Goal: Task Accomplishment & Management: Use online tool/utility

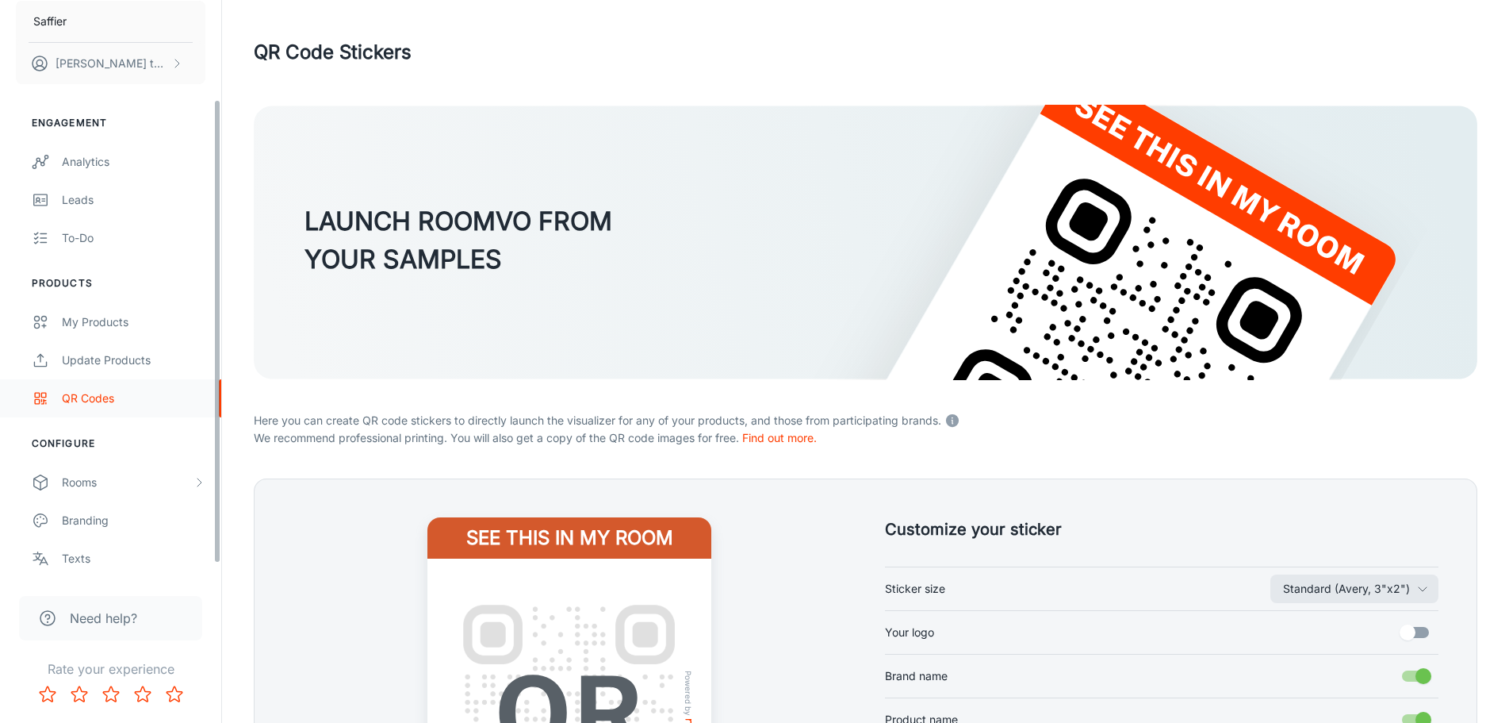
scroll to position [139, 0]
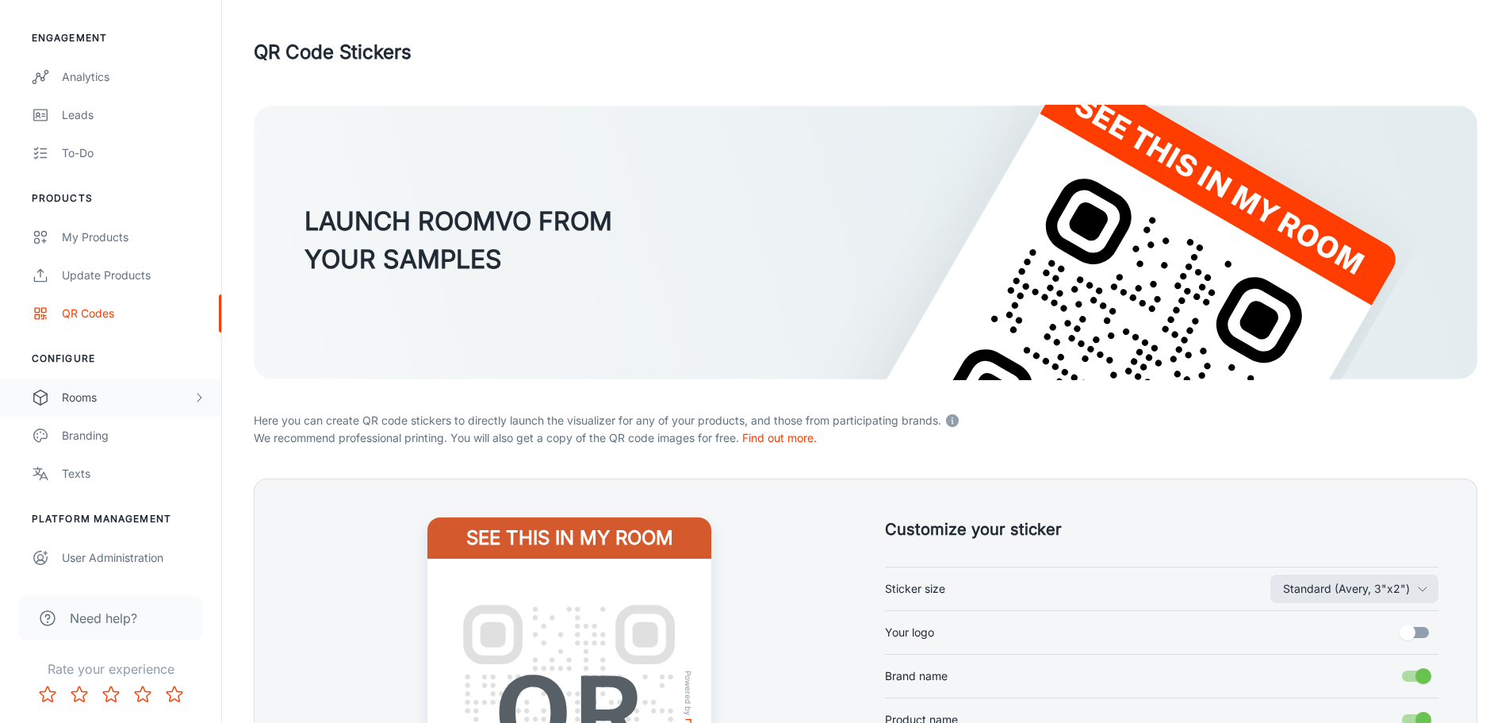
click at [140, 389] on div "Rooms" at bounding box center [127, 397] width 131 height 17
click at [113, 431] on div "My Rooms" at bounding box center [134, 435] width 144 height 17
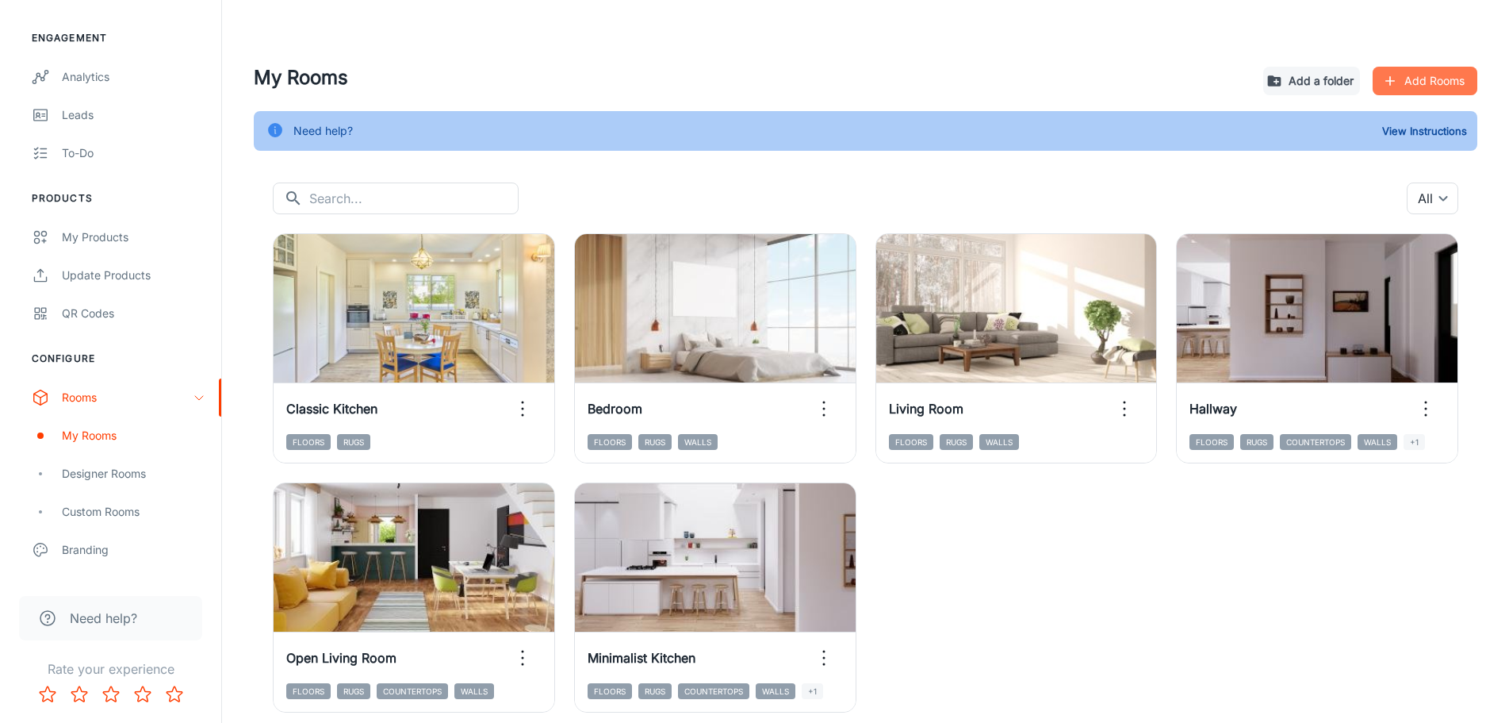
click at [1394, 81] on icon "button" at bounding box center [1391, 81] width 10 height 10
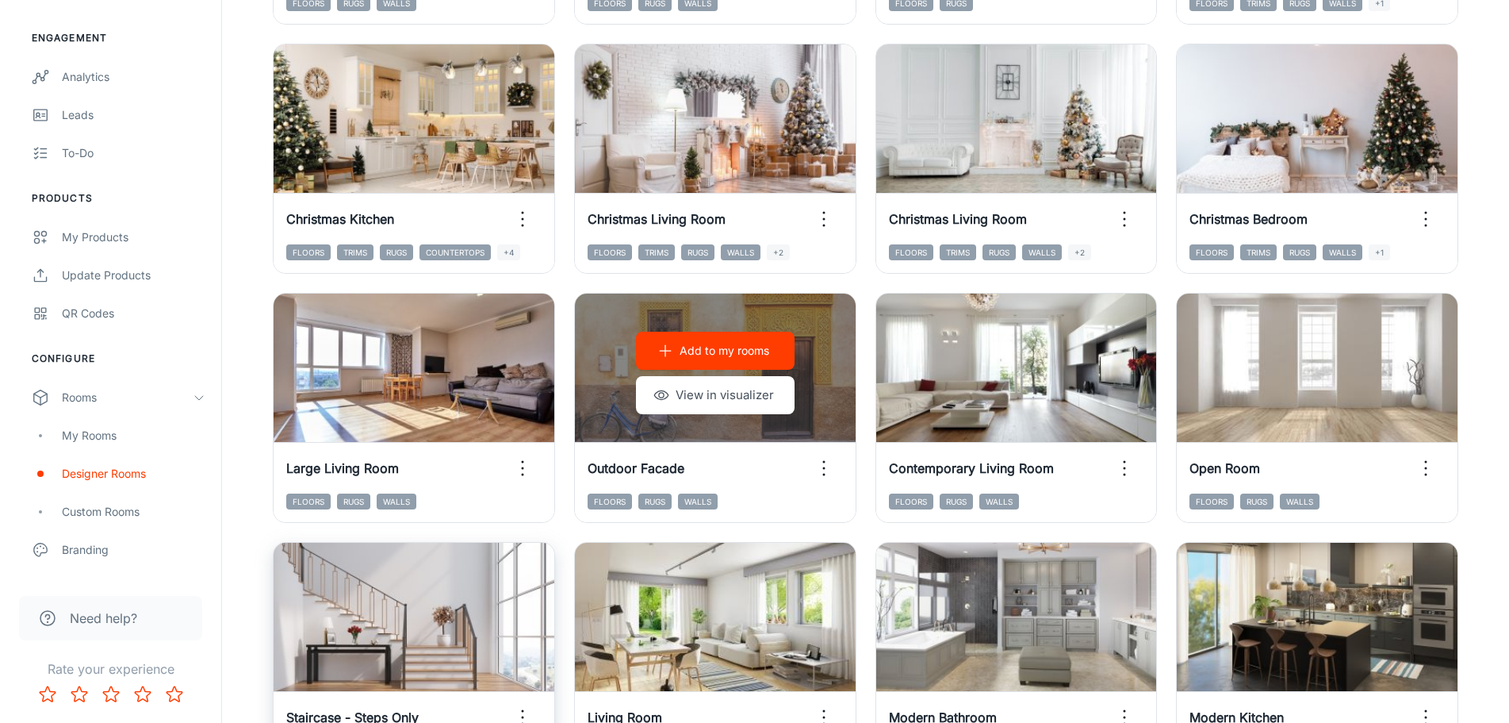
scroll to position [1348, 0]
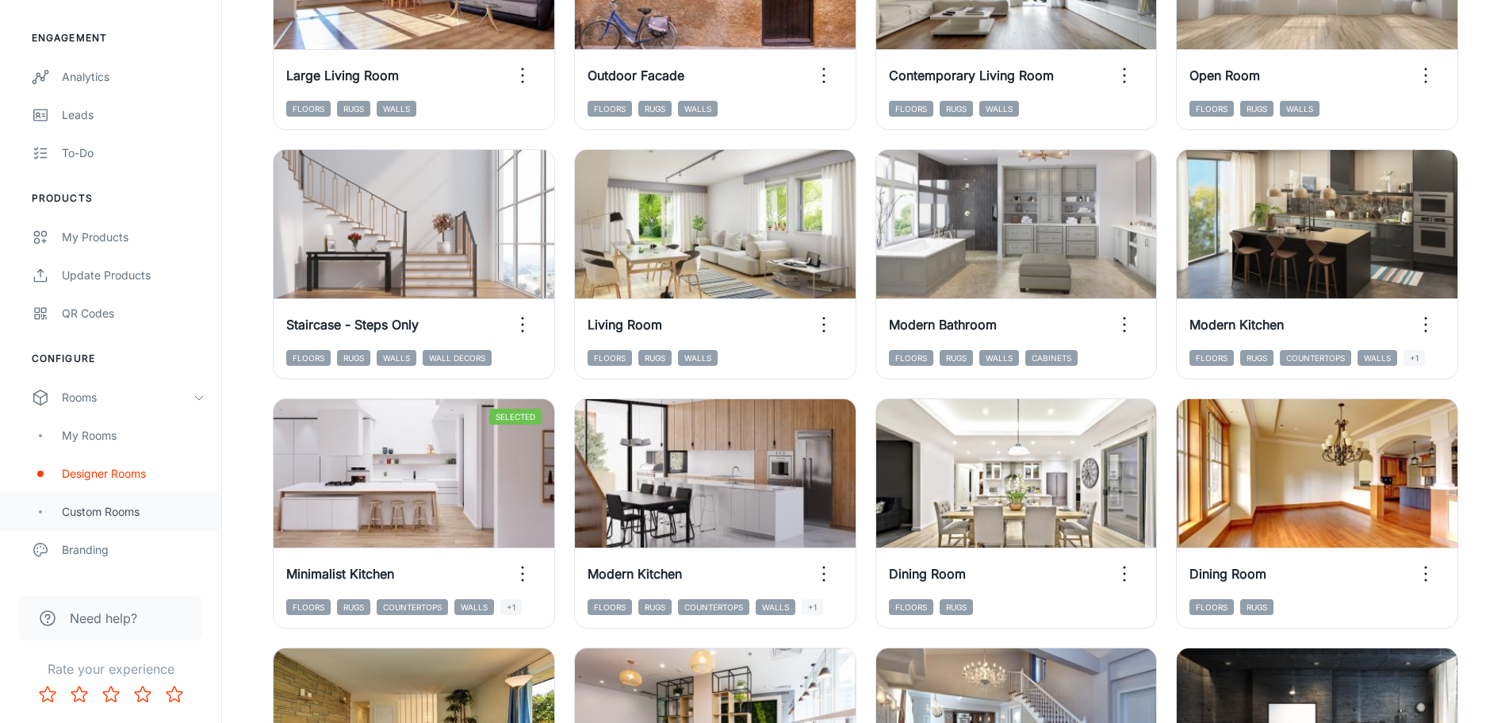
click at [86, 525] on div "Custom Rooms" at bounding box center [110, 512] width 221 height 38
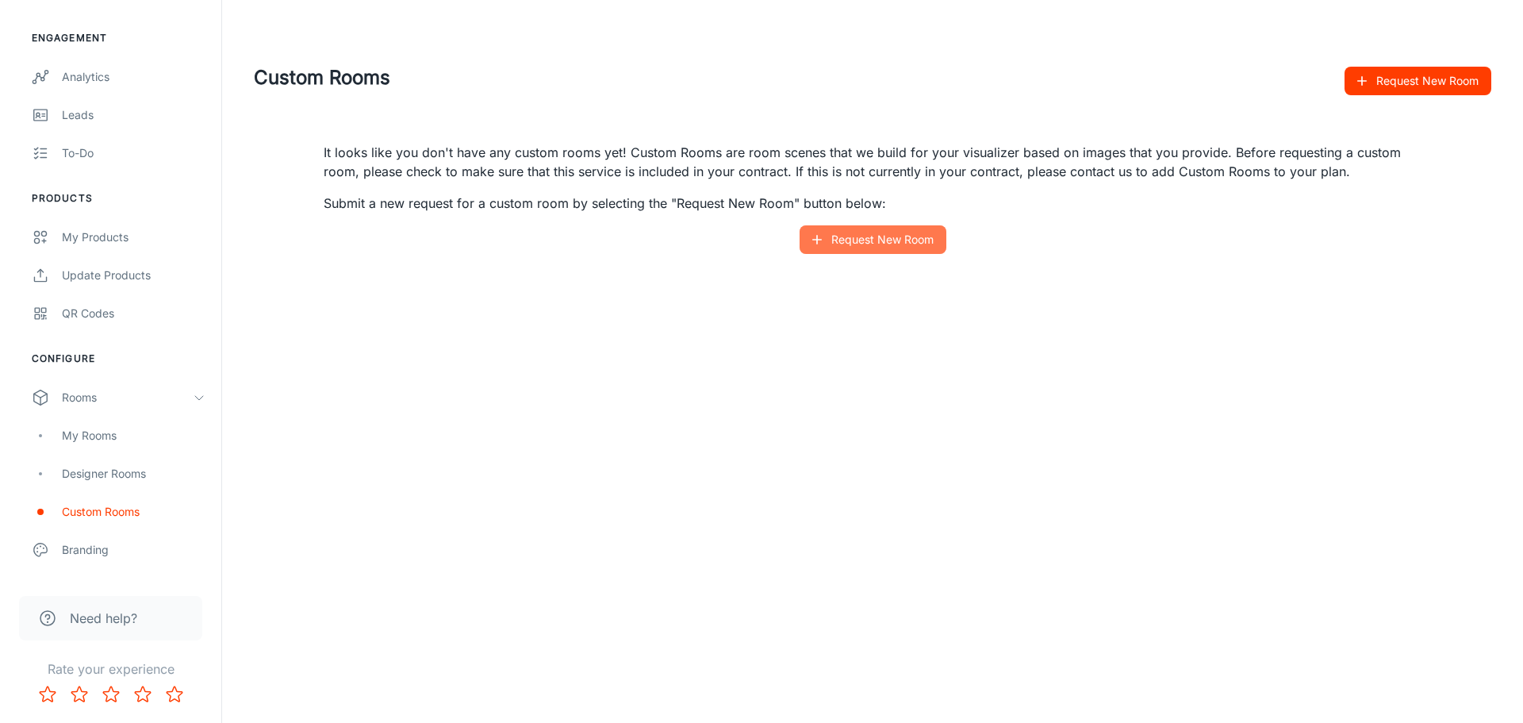
click at [849, 244] on button "Request New Room" at bounding box center [873, 239] width 147 height 29
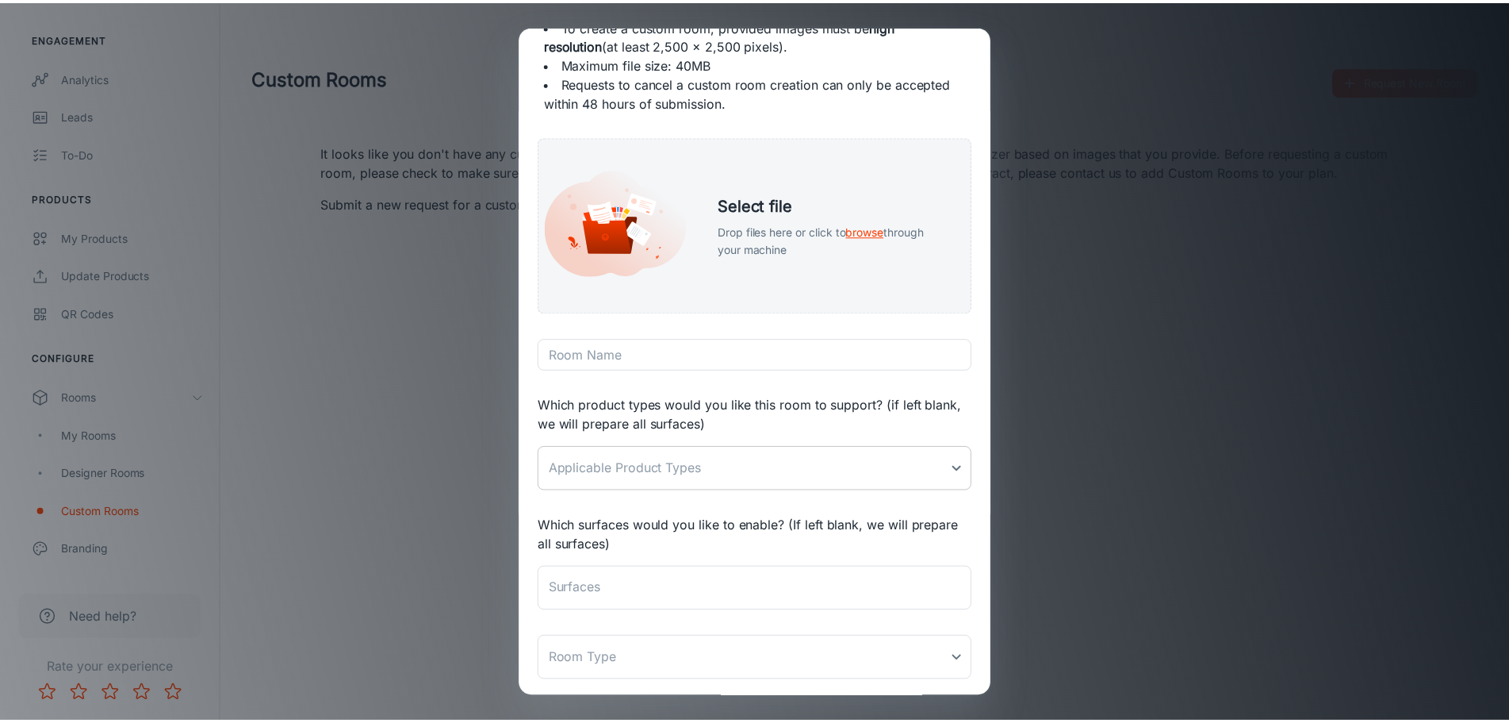
scroll to position [159, 0]
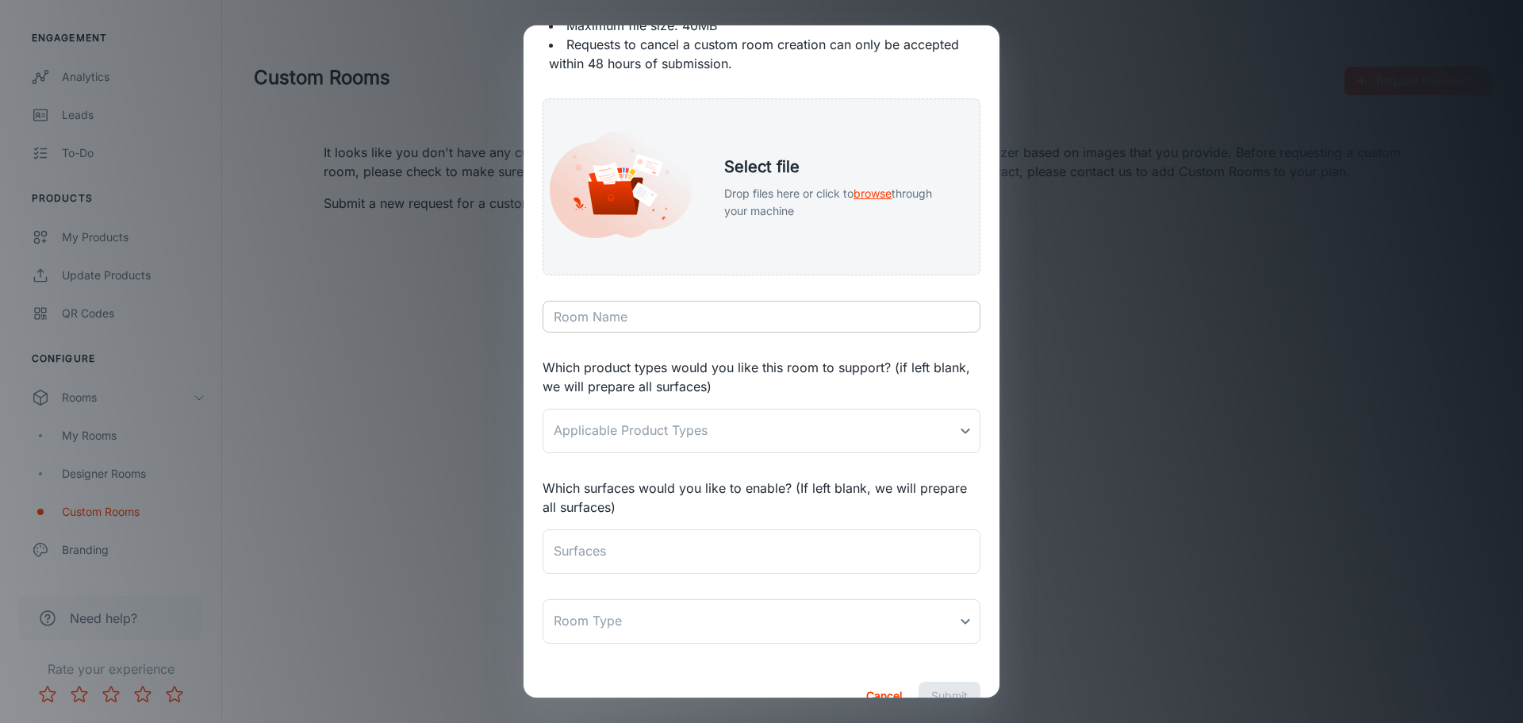
click at [650, 316] on input "Room Name" at bounding box center [762, 317] width 438 height 32
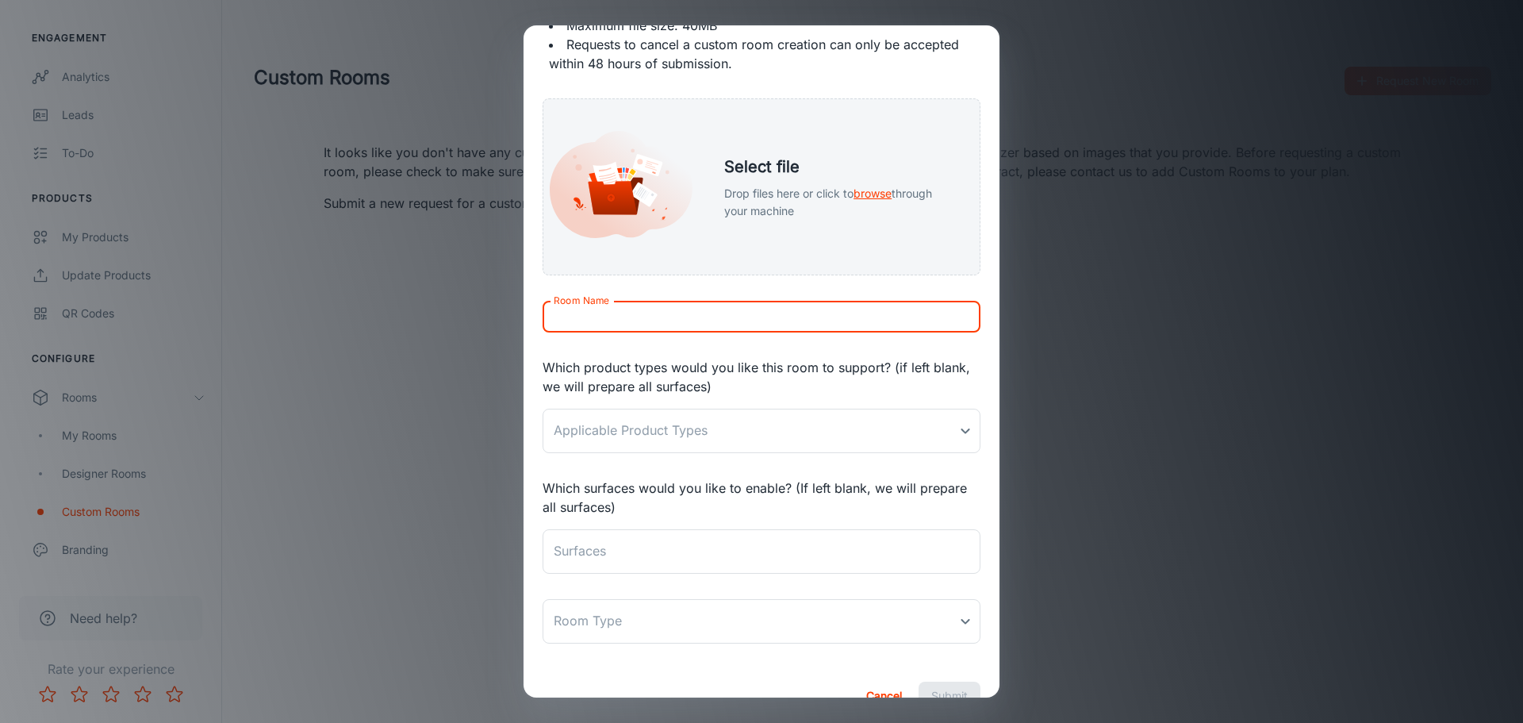
click at [1295, 338] on div "Request New Room Please upload an image file for your custom room. Note: To cre…" at bounding box center [761, 361] width 1523 height 723
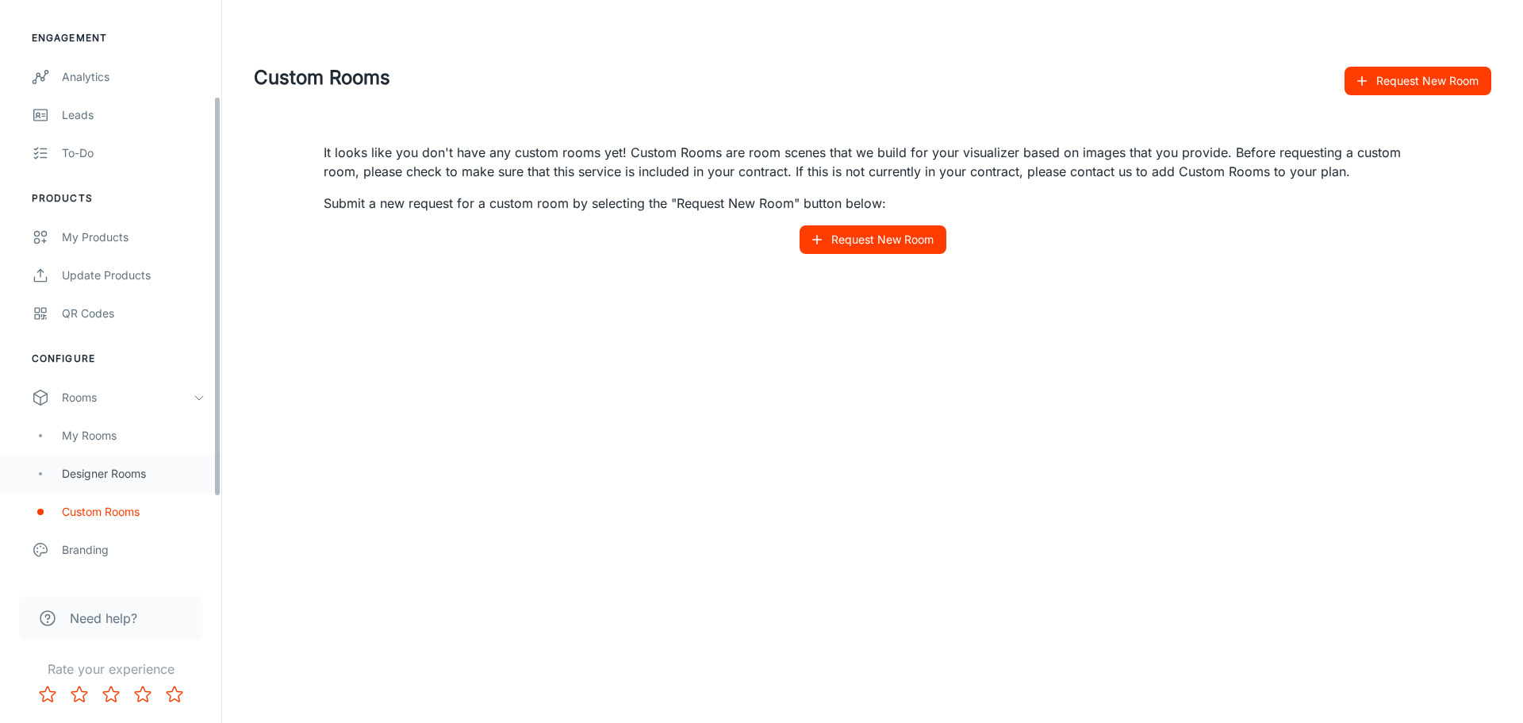
click at [88, 481] on div "Designer Rooms" at bounding box center [134, 473] width 144 height 17
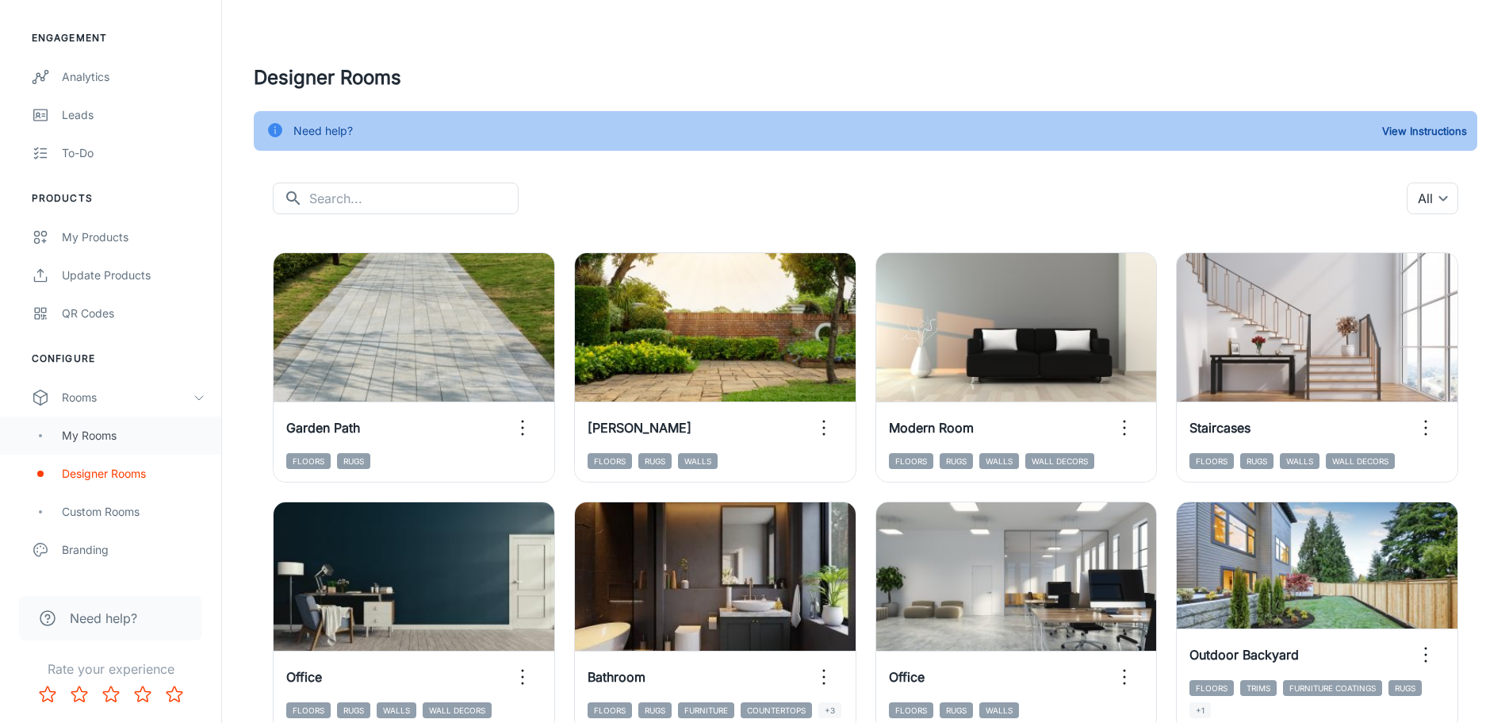
click at [88, 439] on div "My Rooms" at bounding box center [134, 435] width 144 height 17
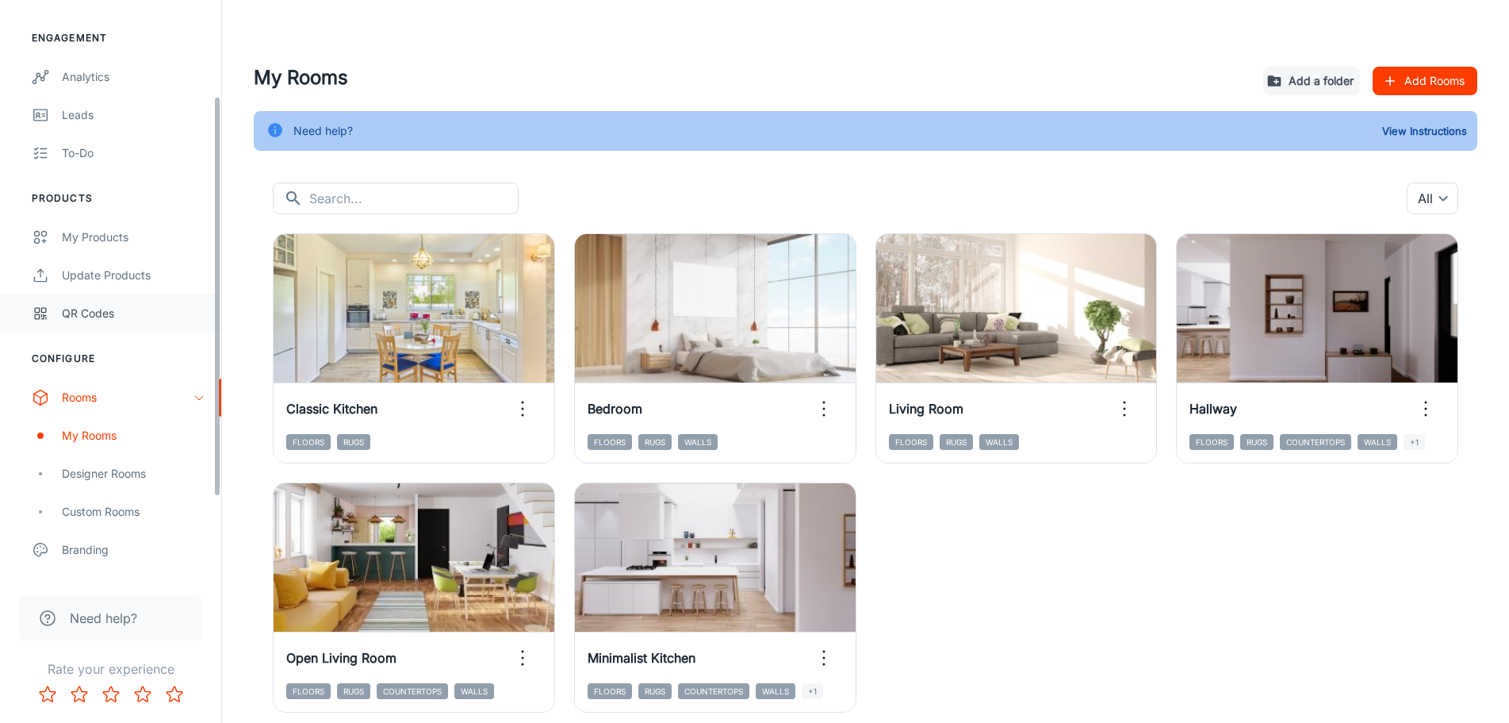
click at [121, 318] on div "QR Codes" at bounding box center [134, 313] width 144 height 17
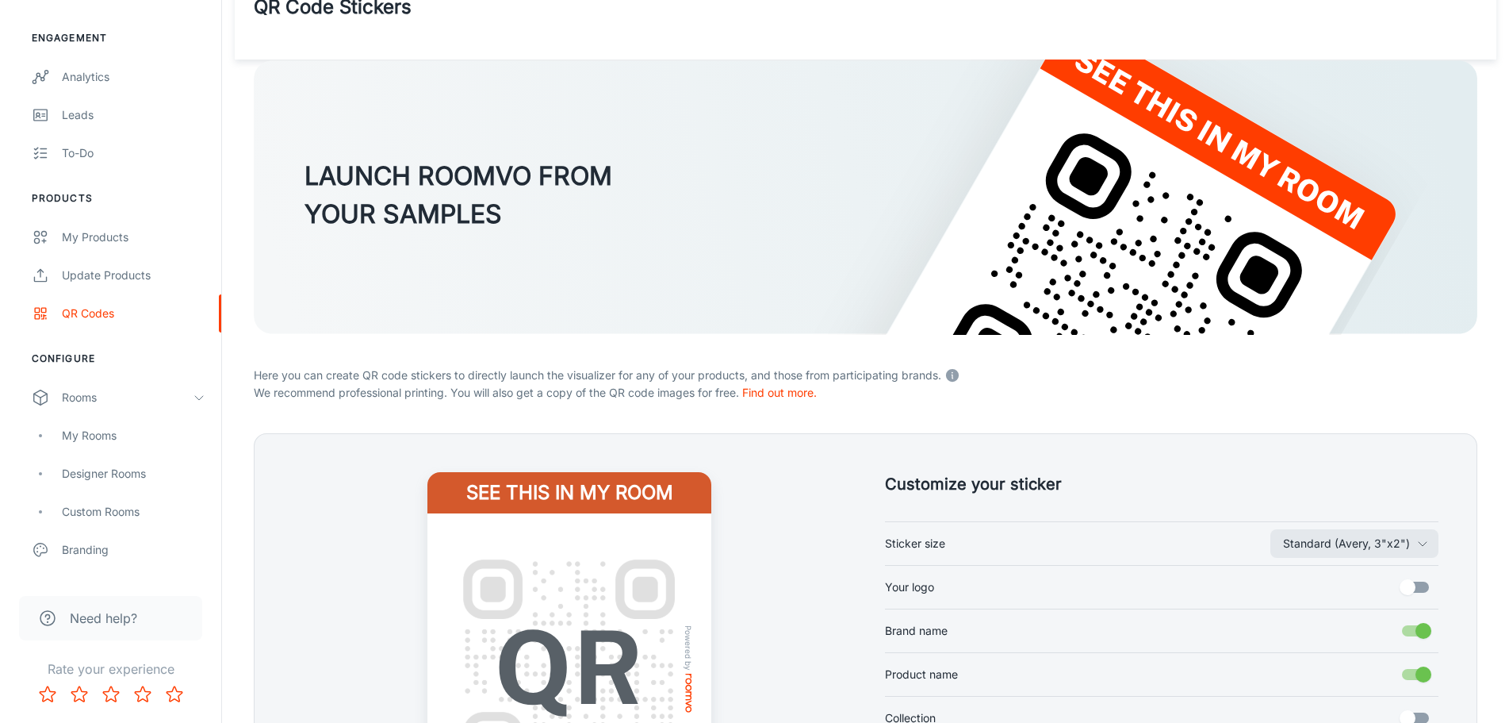
scroll to position [6, 0]
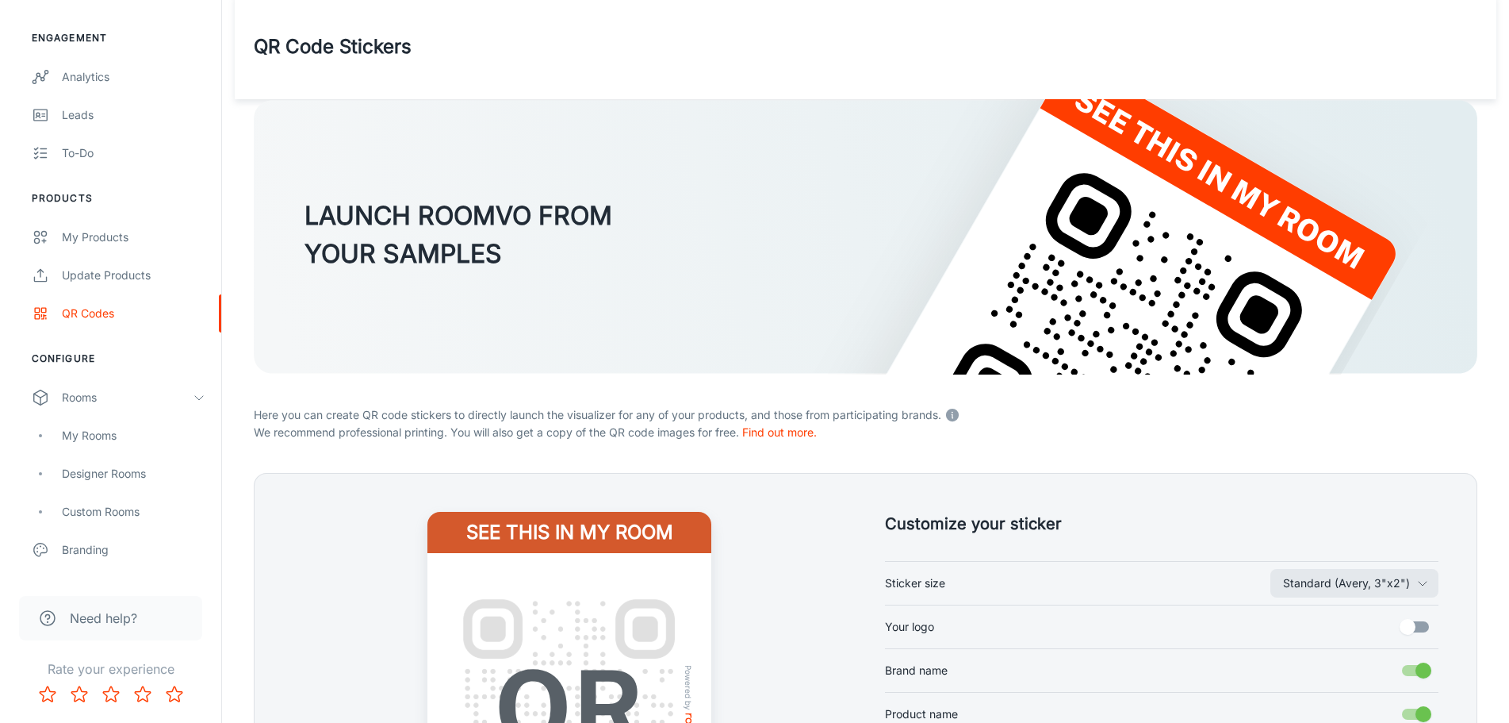
click at [344, 200] on h3 "LAUNCH ROOMVO FROM YOUR SAMPLES" at bounding box center [459, 235] width 308 height 76
click at [451, 263] on h3 "LAUNCH ROOMVO FROM YOUR SAMPLES" at bounding box center [459, 235] width 308 height 76
click at [343, 409] on p "Here you can create QR code stickers to directly launch the visualizer for any …" at bounding box center [866, 413] width 1224 height 21
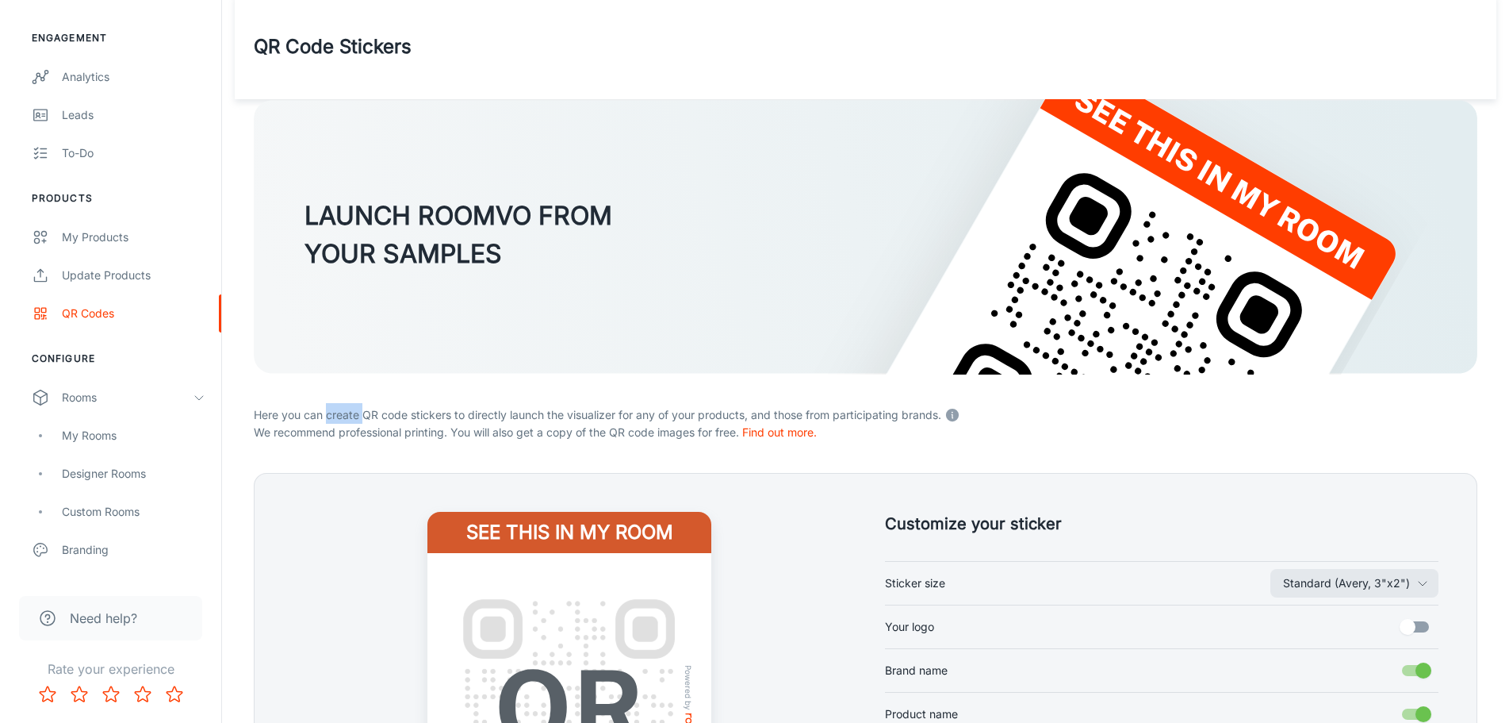
click at [343, 409] on p "Here you can create QR code stickers to directly launch the visualizer for any …" at bounding box center [866, 413] width 1224 height 21
click at [595, 415] on p "Here you can create QR code stickers to directly launch the visualizer for any …" at bounding box center [866, 413] width 1224 height 21
click at [417, 413] on p "Here you can create QR code stickers to directly launch the visualizer for any …" at bounding box center [866, 413] width 1224 height 21
click at [418, 412] on p "Here you can create QR code stickers to directly launch the visualizer for any …" at bounding box center [866, 413] width 1224 height 21
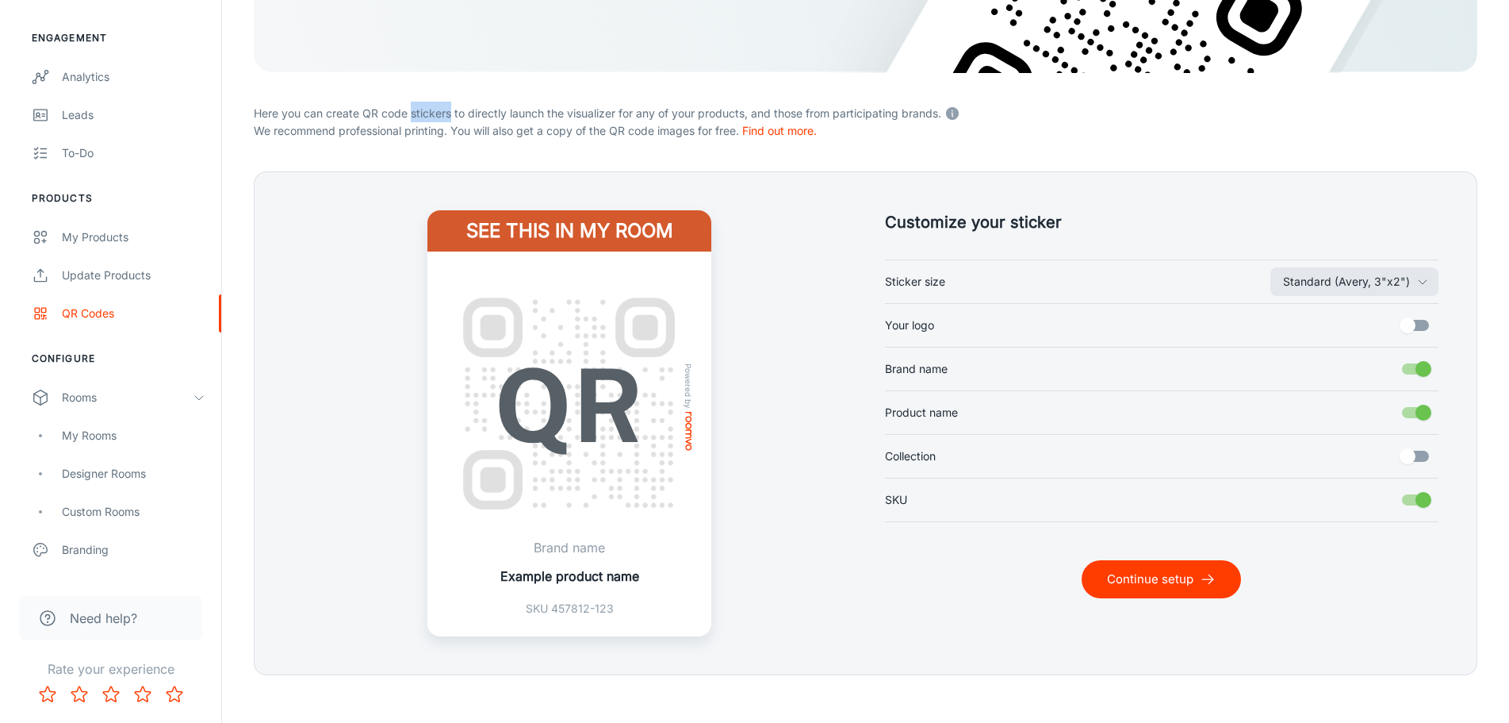
scroll to position [323, 0]
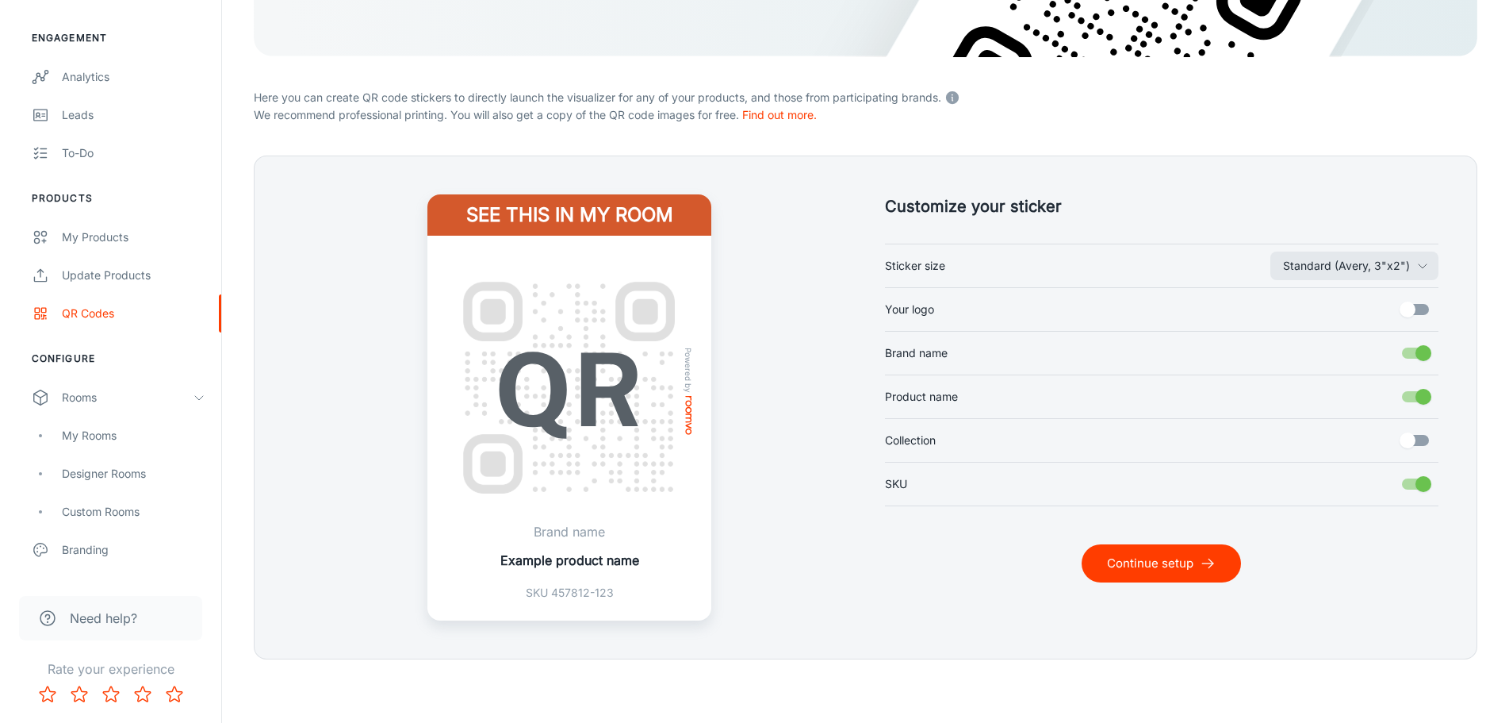
click at [541, 562] on p "Example product name" at bounding box center [569, 559] width 139 height 19
click at [607, 561] on p "Example product name" at bounding box center [569, 559] width 139 height 19
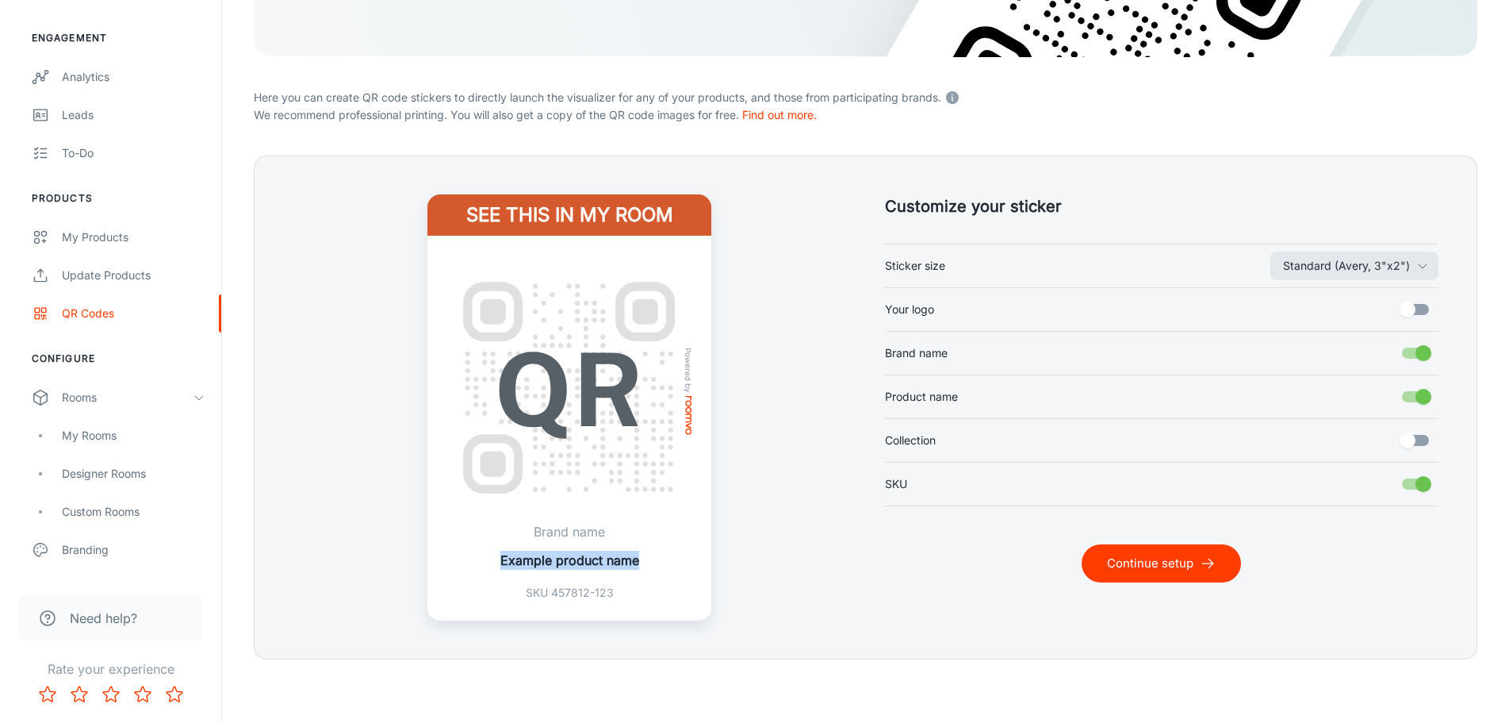
click at [558, 562] on p "Example product name" at bounding box center [569, 559] width 139 height 19
click at [616, 561] on p "Example product name" at bounding box center [569, 559] width 139 height 19
click at [510, 205] on h4 "See this in my room" at bounding box center [570, 214] width 284 height 41
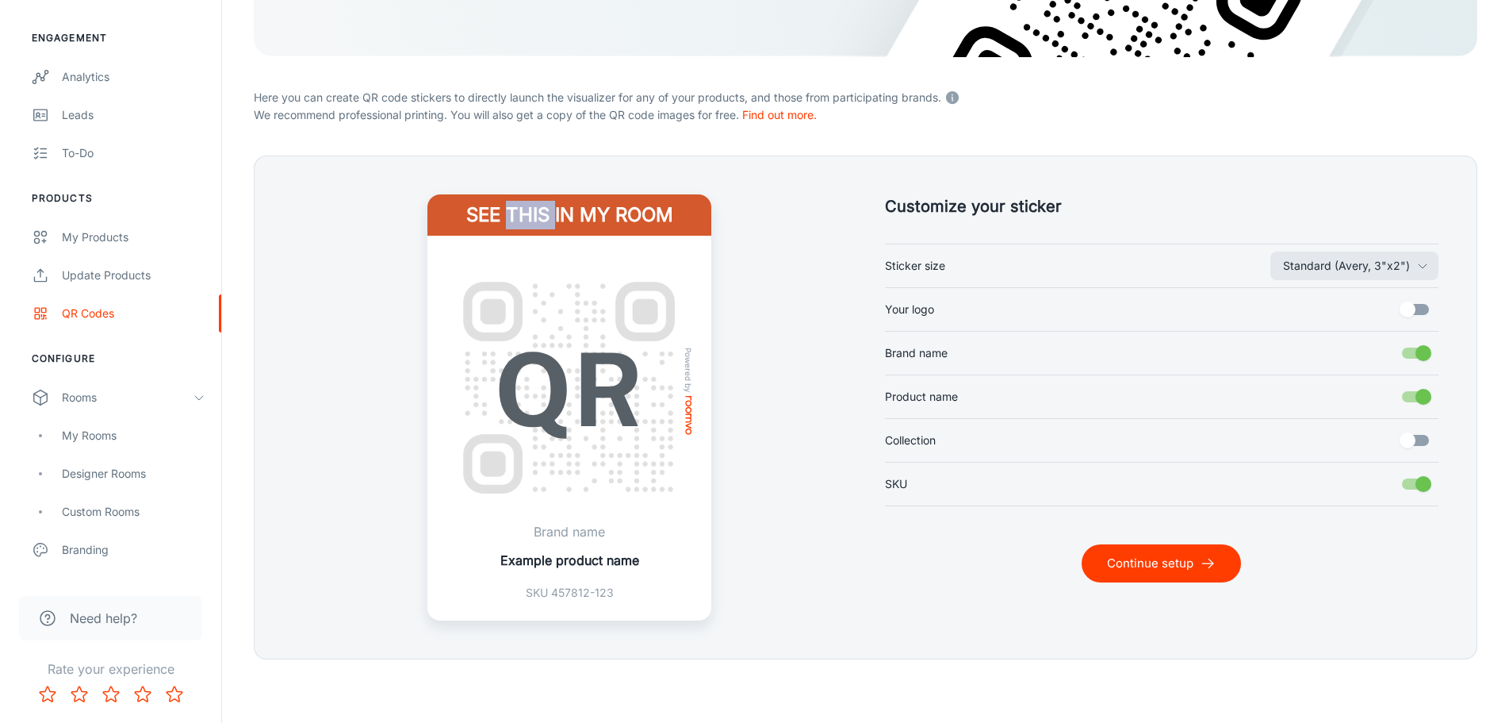
click at [510, 205] on h4 "See this in my room" at bounding box center [570, 214] width 284 height 41
click at [451, 209] on h4 "See this in my room" at bounding box center [570, 214] width 284 height 41
drag, startPoint x: 473, startPoint y: 209, endPoint x: 701, endPoint y: 205, distance: 228.5
click at [701, 205] on h4 "See this in my room" at bounding box center [570, 214] width 284 height 41
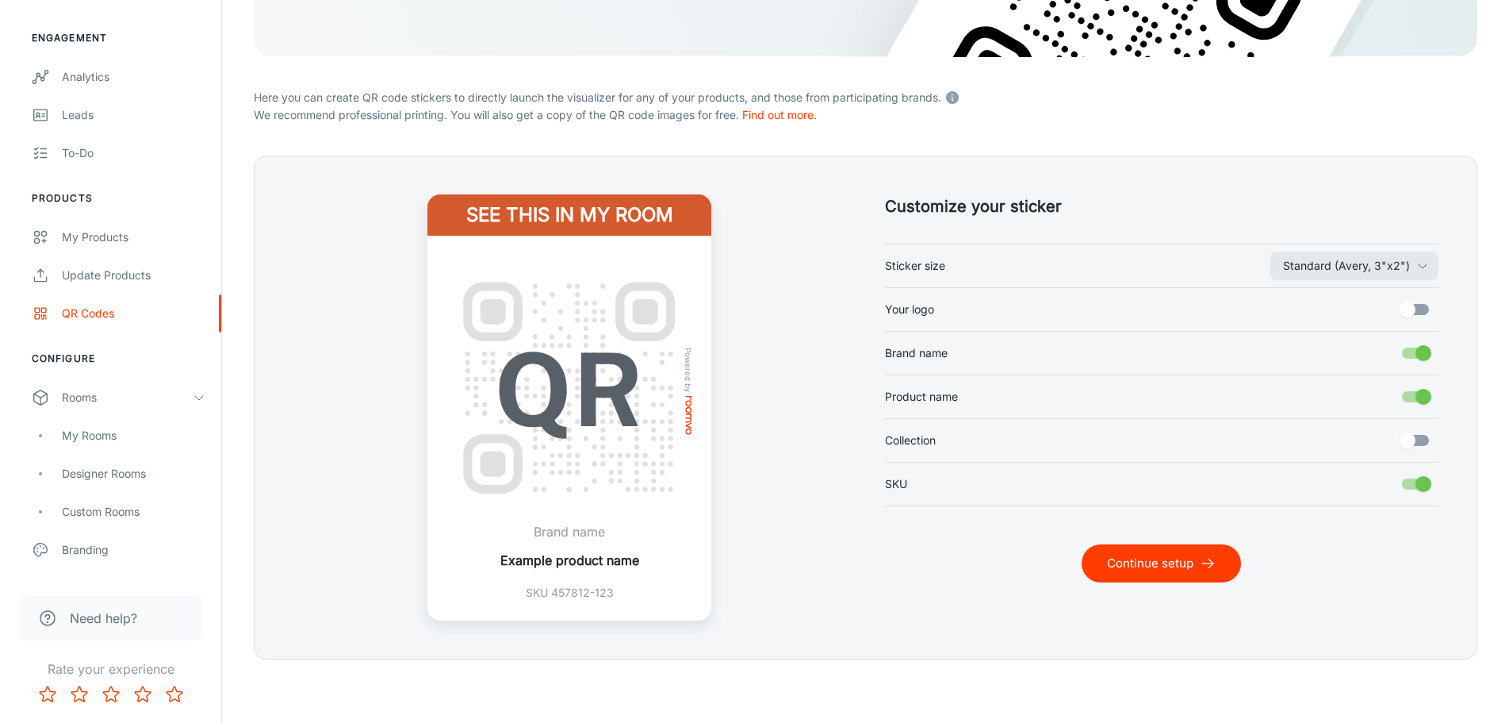
click at [938, 314] on label "Your logo" at bounding box center [1162, 309] width 554 height 30
click at [1363, 314] on input "Your logo" at bounding box center [1408, 309] width 90 height 30
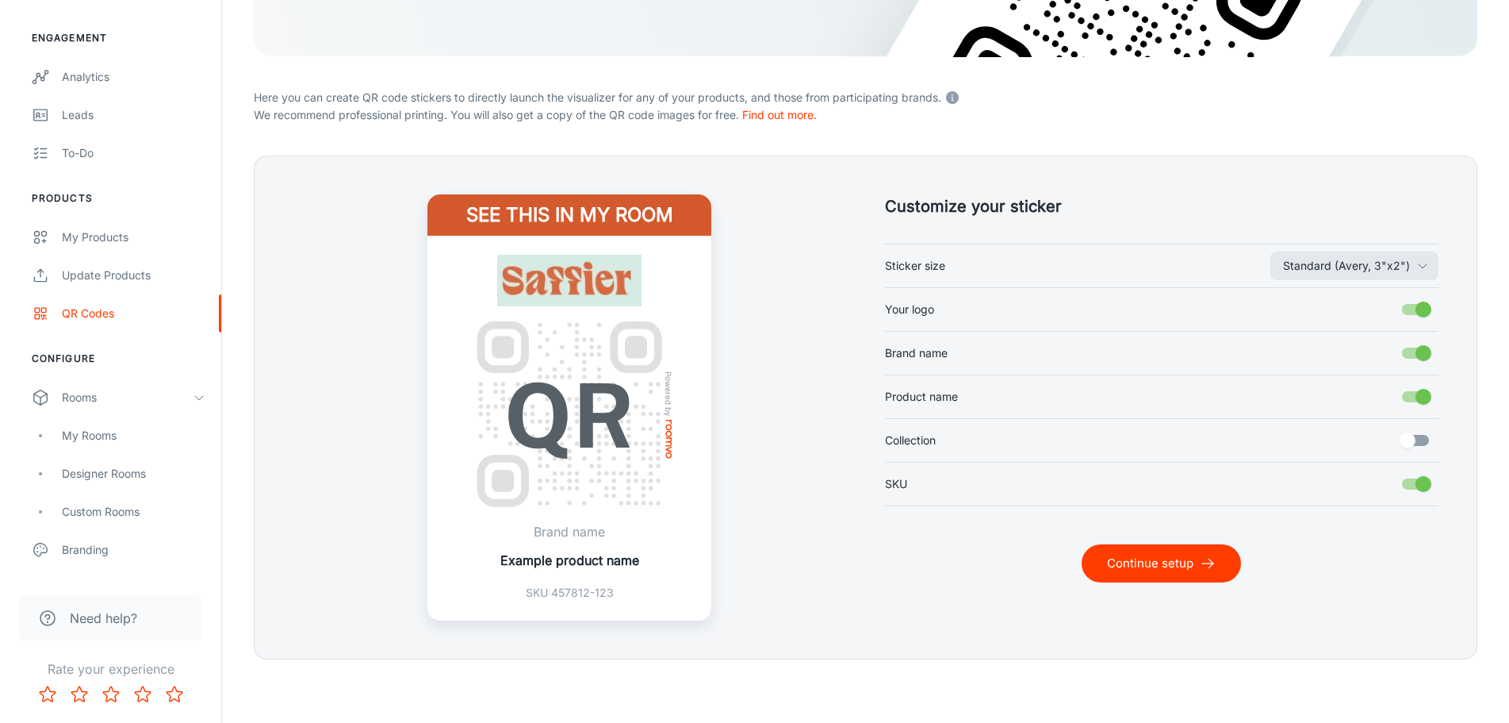
click at [938, 314] on label "Your logo" at bounding box center [1162, 309] width 554 height 30
click at [1379, 314] on input "Your logo" at bounding box center [1424, 309] width 90 height 30
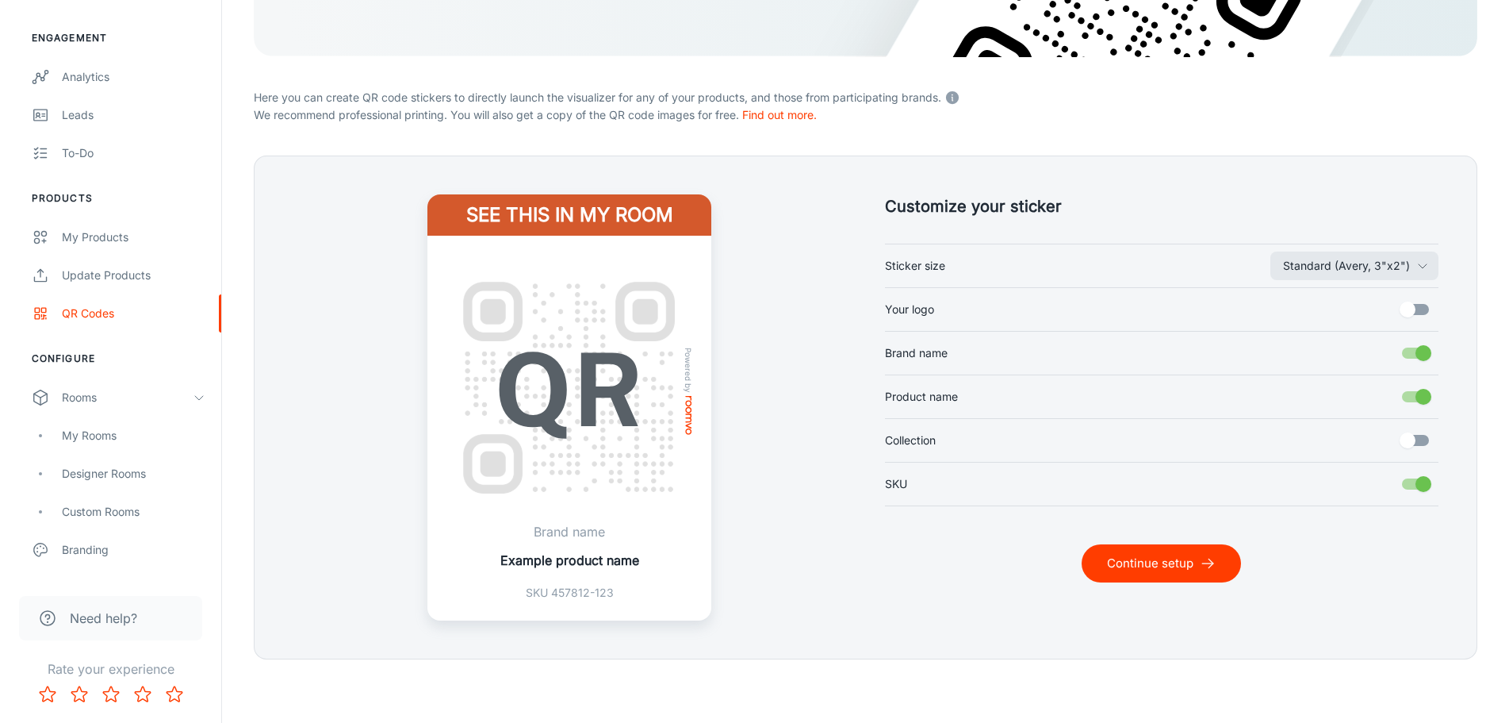
click at [938, 314] on label "Your logo" at bounding box center [1162, 309] width 554 height 30
click at [1363, 314] on input "Your logo" at bounding box center [1408, 309] width 90 height 30
checkbox input "true"
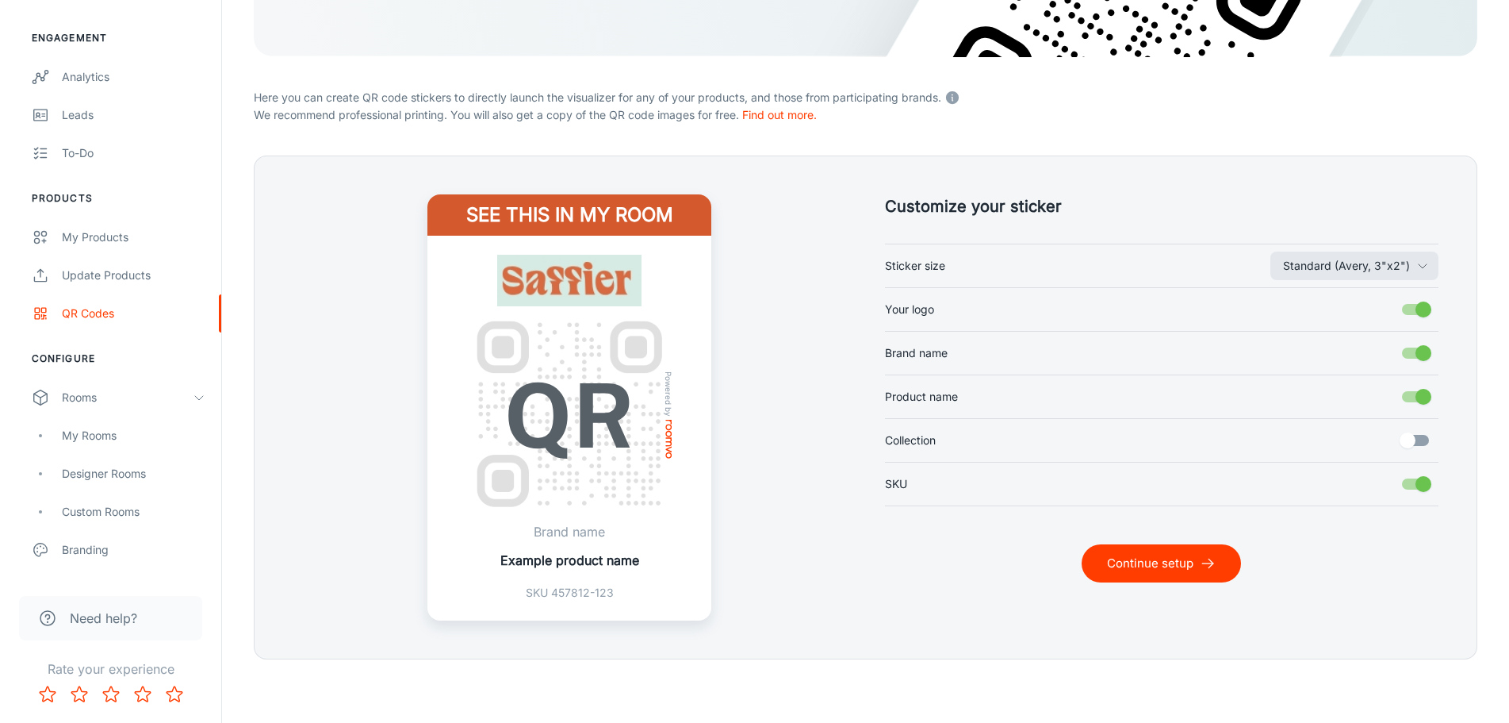
click at [926, 359] on span "Brand name" at bounding box center [916, 352] width 63 height 17
click at [1379, 359] on input "Brand name" at bounding box center [1424, 353] width 90 height 30
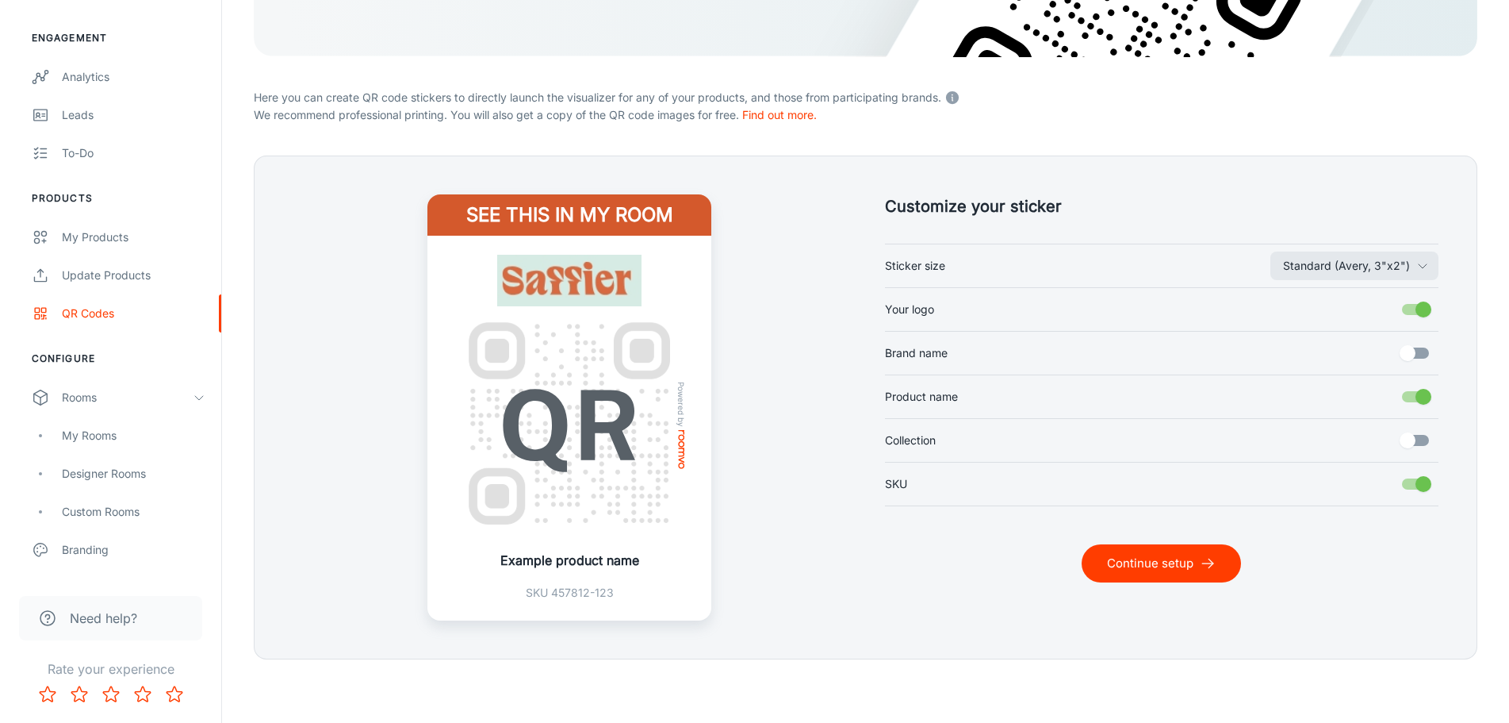
click at [926, 359] on span "Brand name" at bounding box center [916, 352] width 63 height 17
click at [1363, 359] on input "Brand name" at bounding box center [1408, 353] width 90 height 30
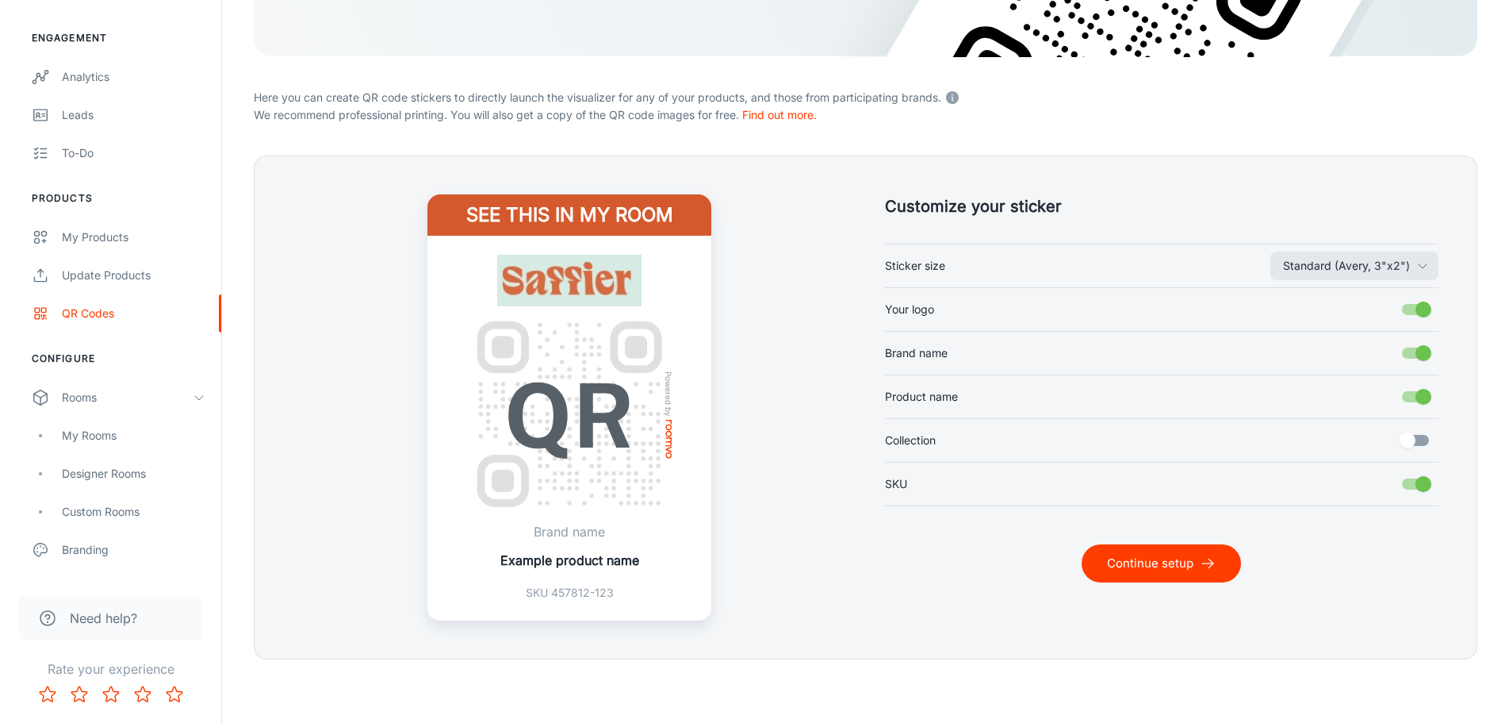
click at [926, 359] on span "Brand name" at bounding box center [916, 352] width 63 height 17
click at [1379, 359] on input "Brand name" at bounding box center [1424, 353] width 90 height 30
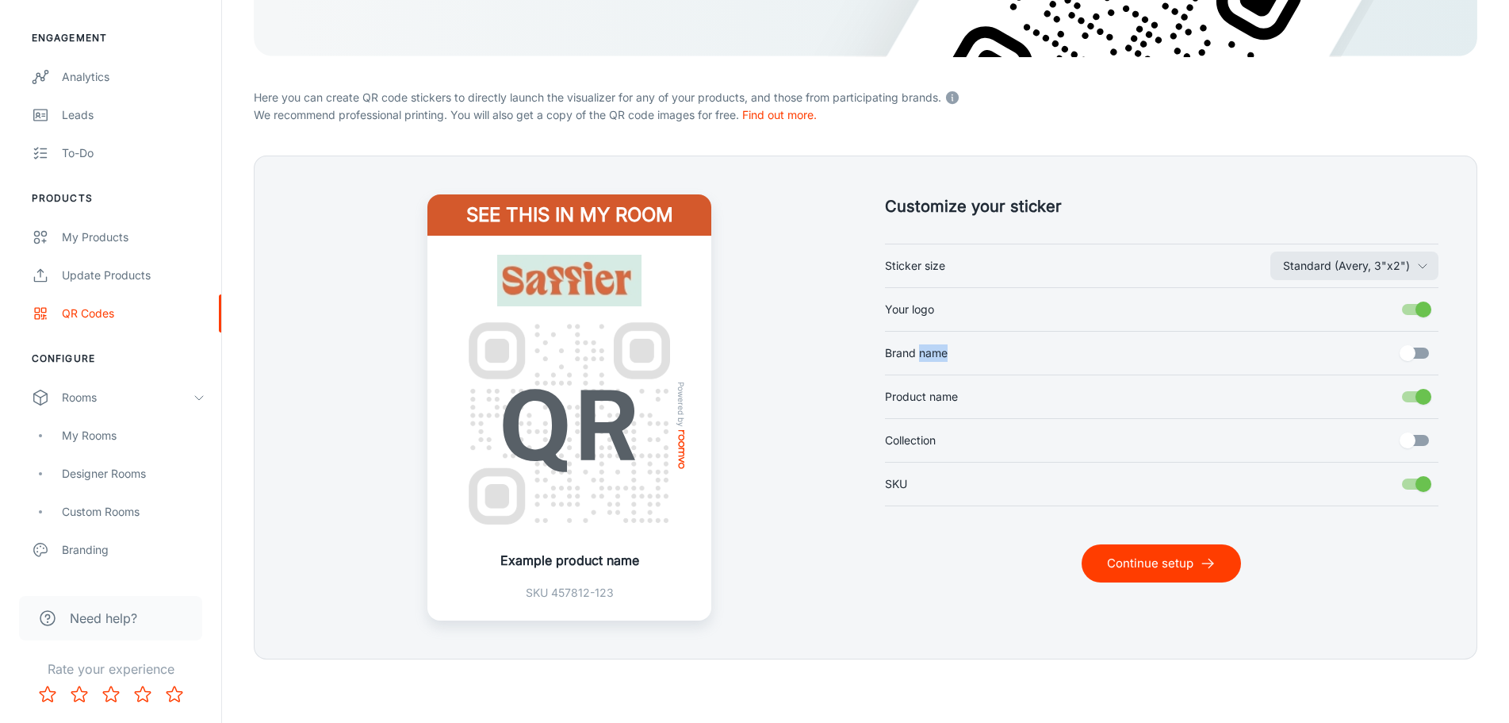
click at [926, 359] on span "Brand name" at bounding box center [916, 352] width 63 height 17
click at [1363, 359] on input "Brand name" at bounding box center [1408, 353] width 90 height 30
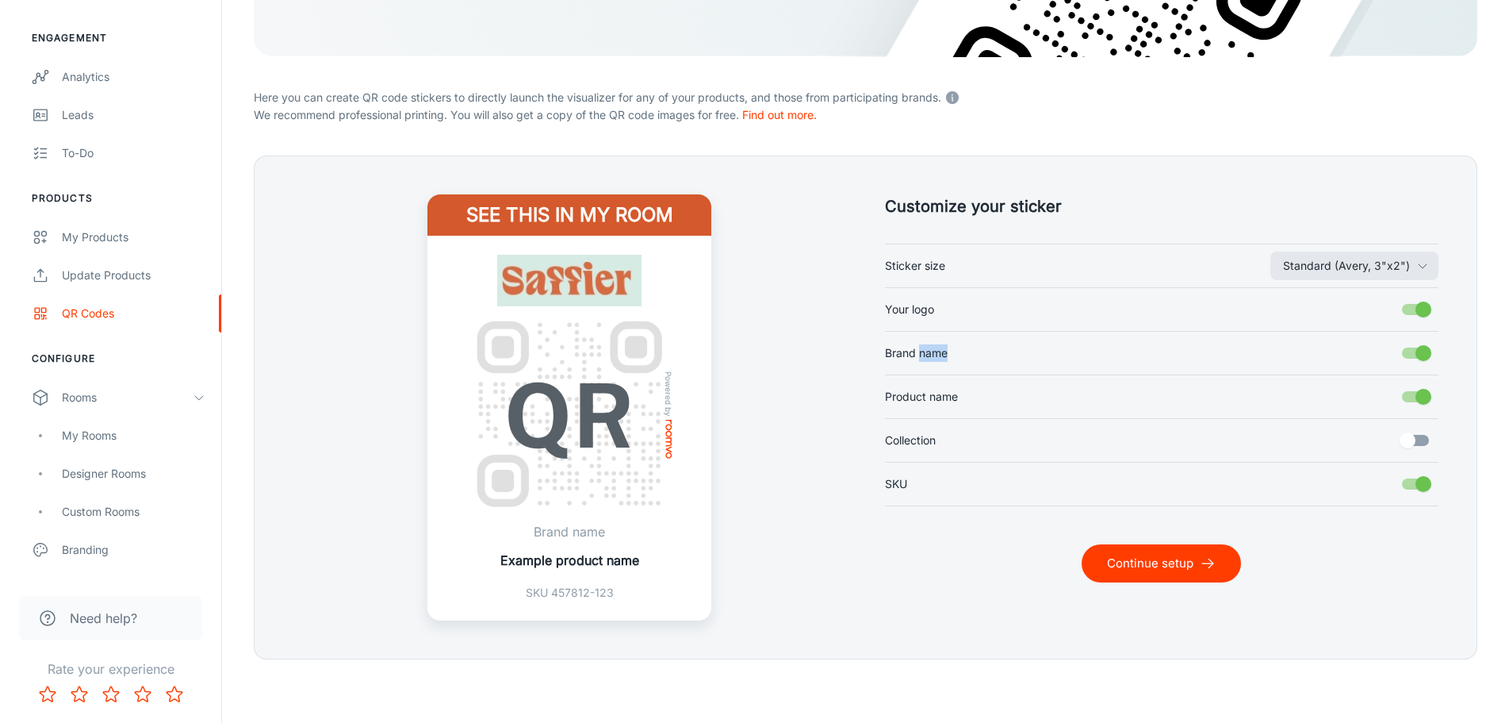
click at [926, 359] on span "Brand name" at bounding box center [916, 352] width 63 height 17
click at [1379, 359] on input "Brand name" at bounding box center [1424, 353] width 90 height 30
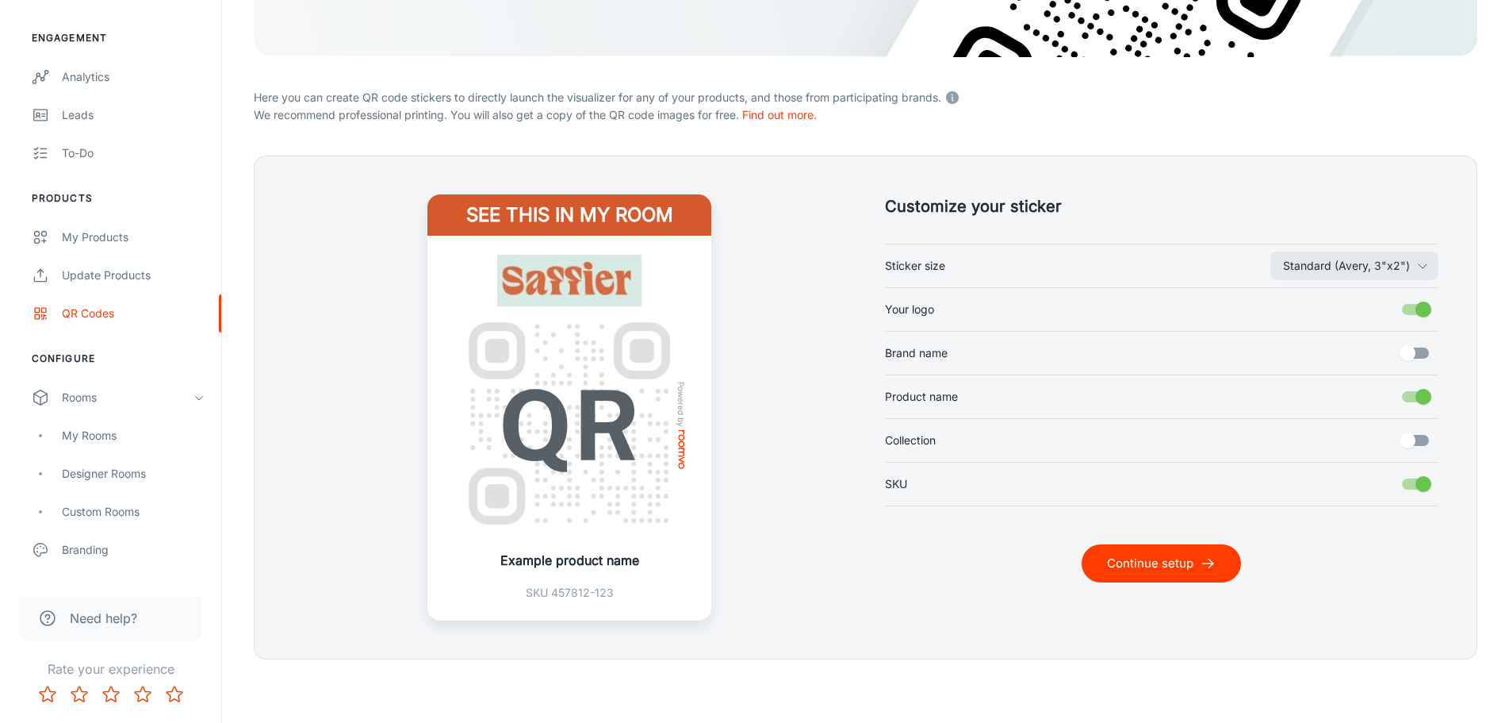
click at [937, 350] on span "Brand name" at bounding box center [916, 352] width 63 height 17
click at [1363, 350] on input "Brand name" at bounding box center [1408, 353] width 90 height 30
checkbox input "true"
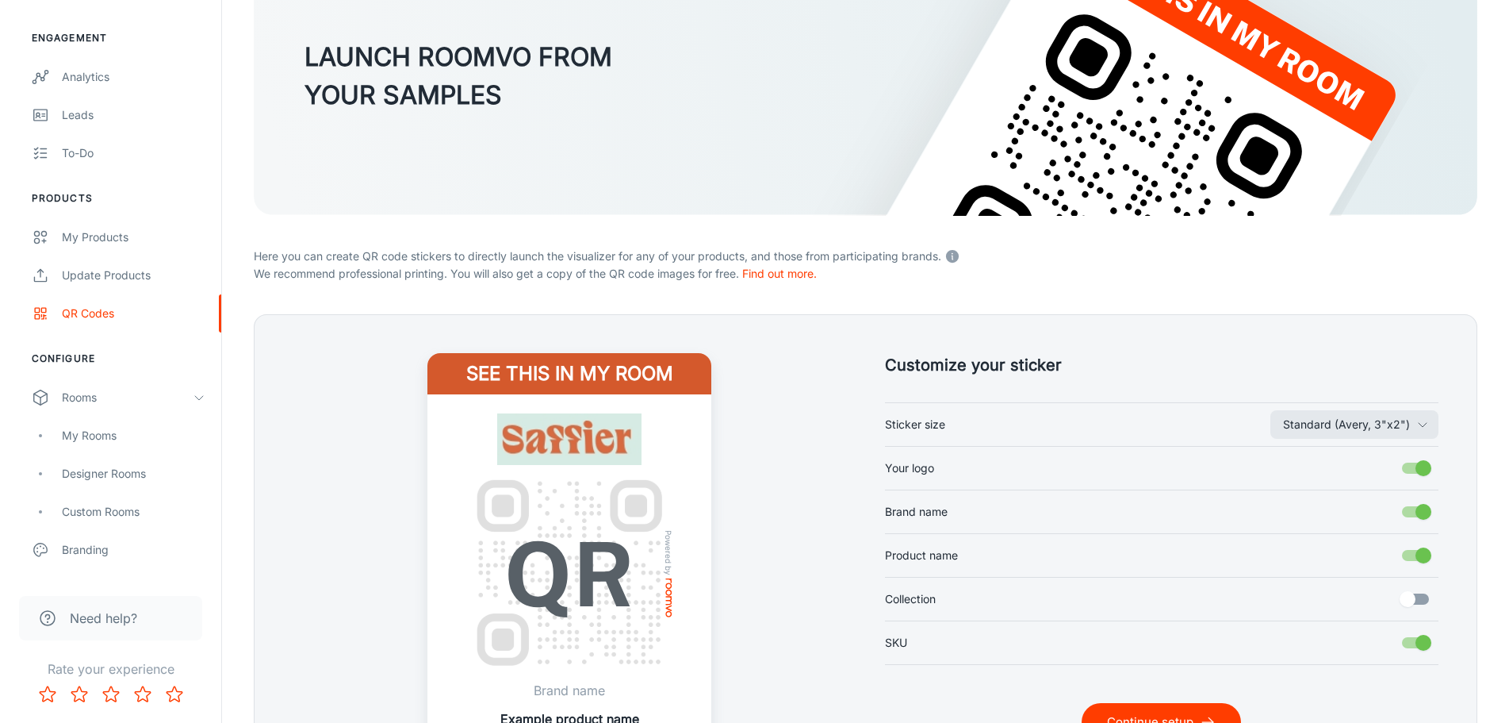
scroll to position [244, 0]
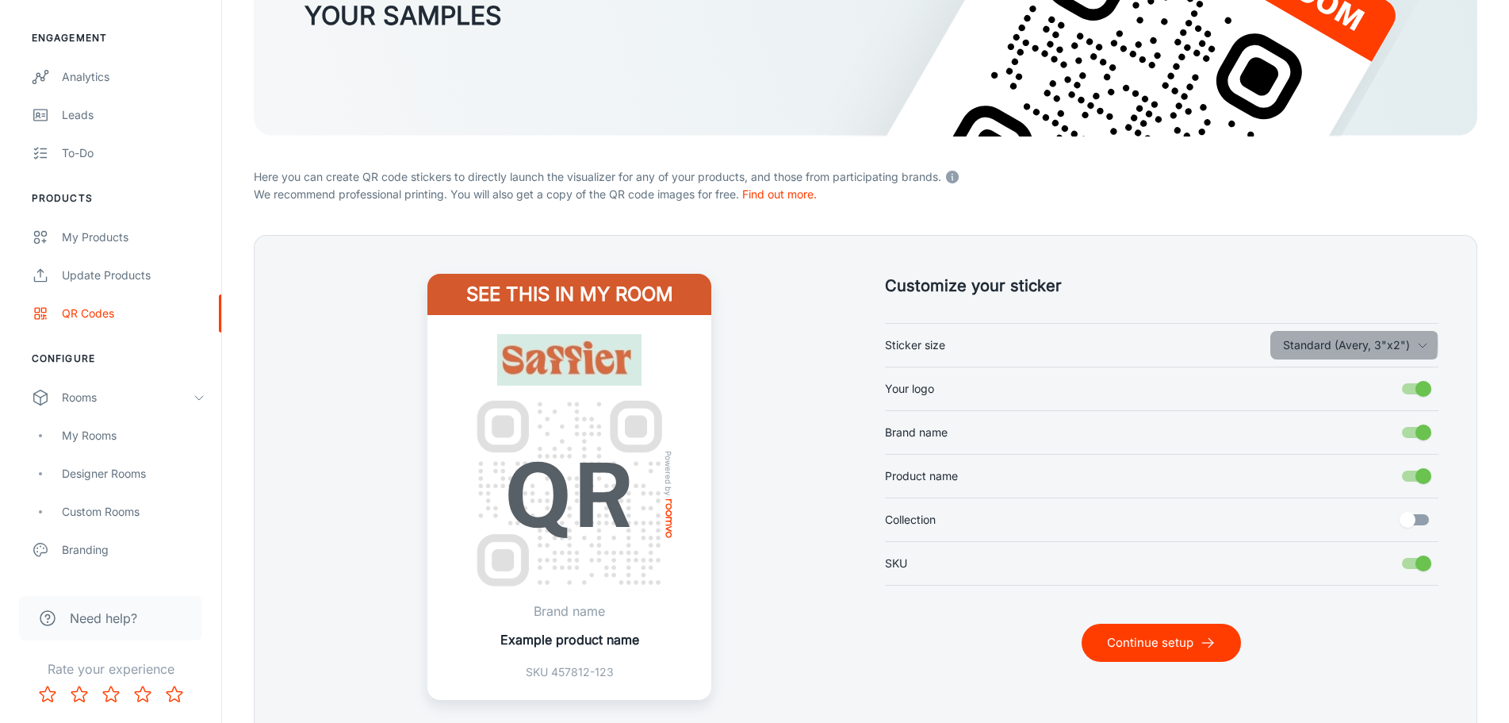
click at [1302, 343] on button "Standard (Avery, 3"x2")" at bounding box center [1355, 345] width 168 height 29
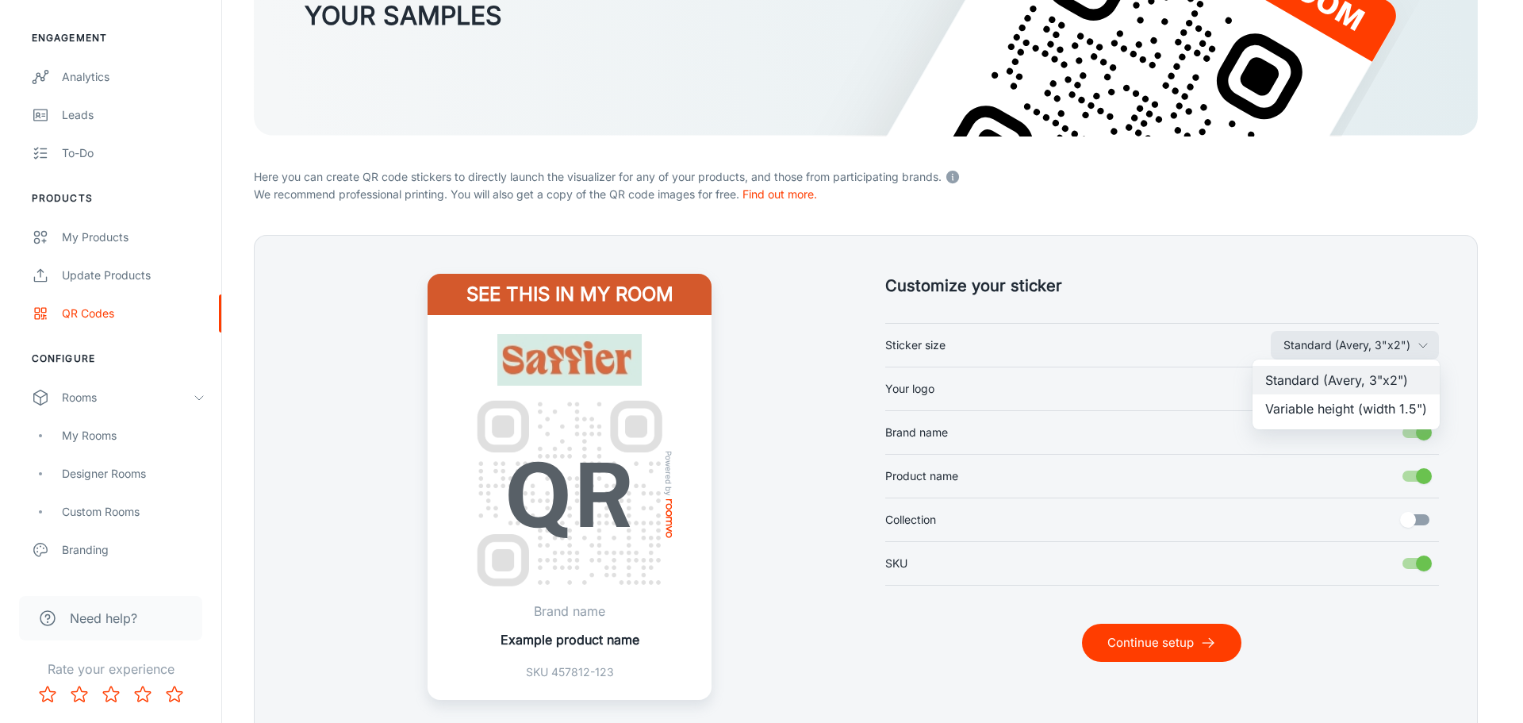
click at [1456, 235] on div at bounding box center [761, 361] width 1523 height 723
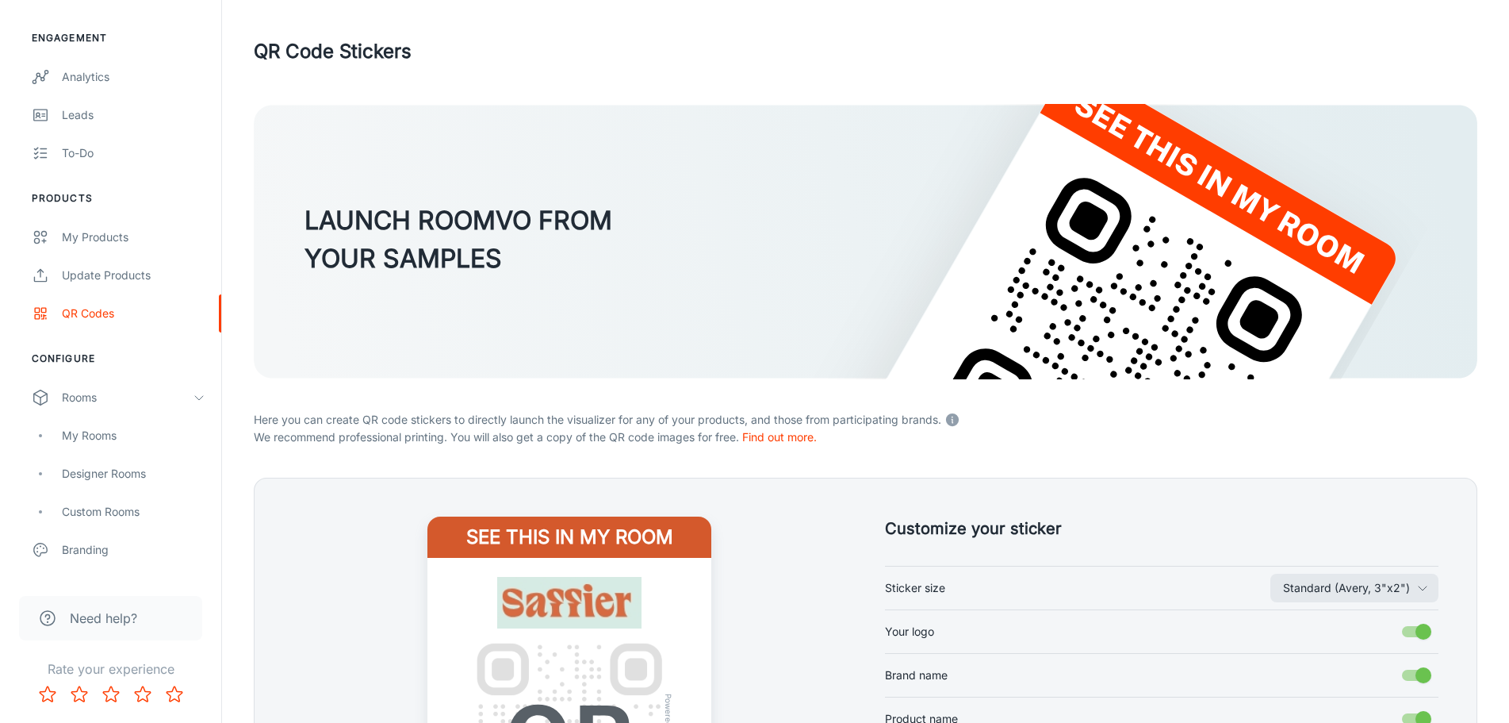
scroll to position [0, 0]
